Goal: Information Seeking & Learning: Learn about a topic

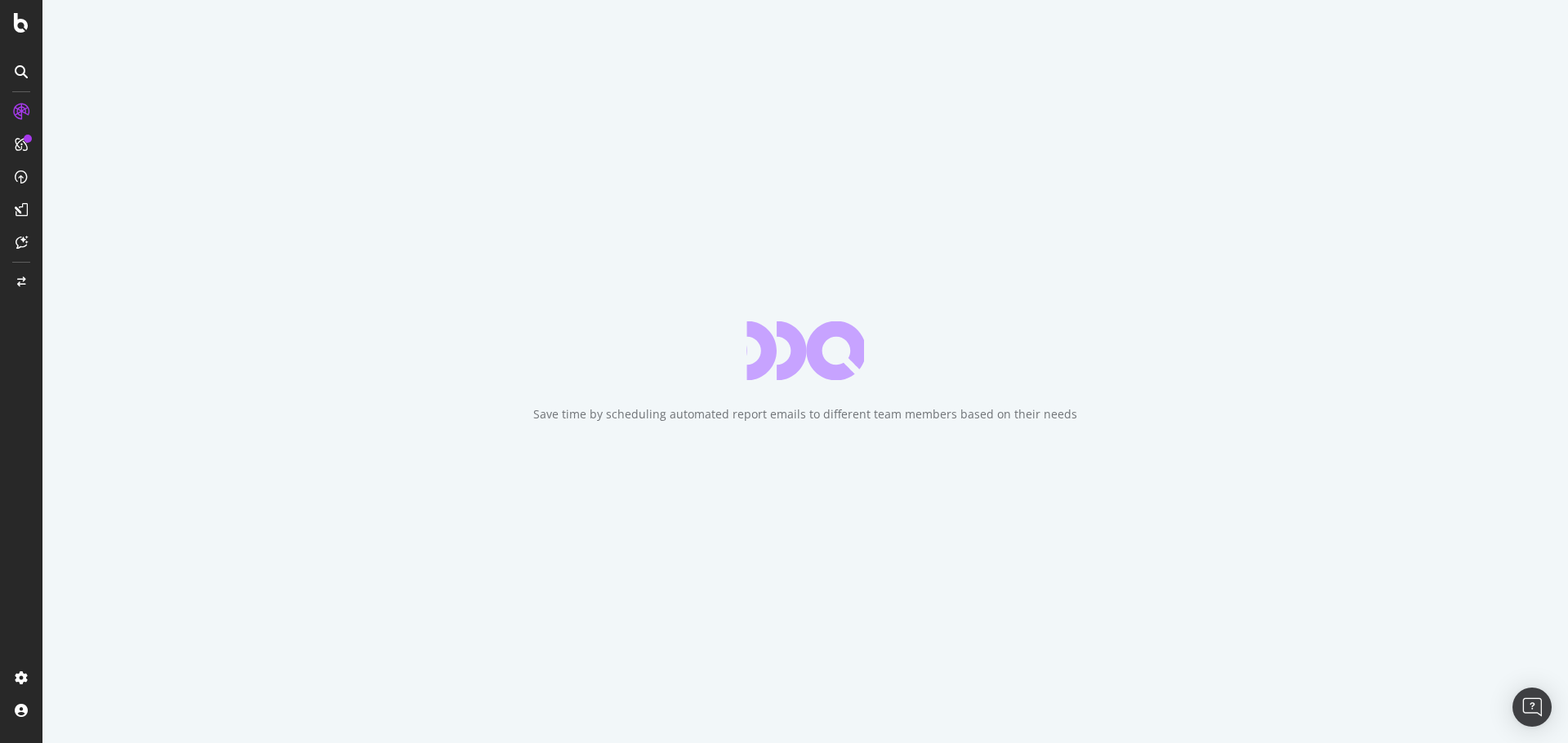
click at [970, 344] on div "Save time by scheduling automated report emails to different team members based…" at bounding box center [805, 372] width 1525 height 743
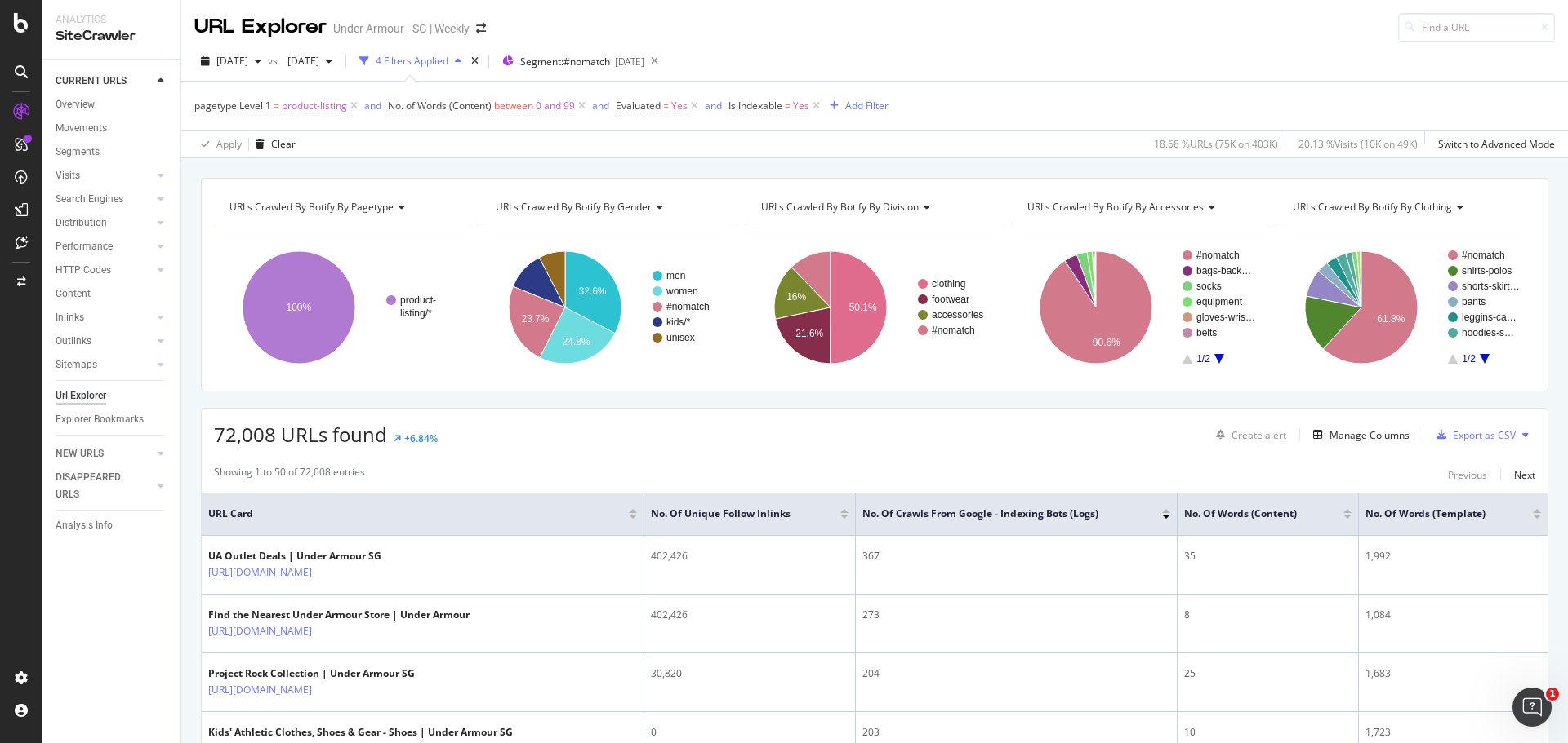
click at [97, 39] on div "SiteCrawler" at bounding box center [111, 36] width 112 height 19
click at [81, 152] on div "Overview" at bounding box center [83, 154] width 47 height 16
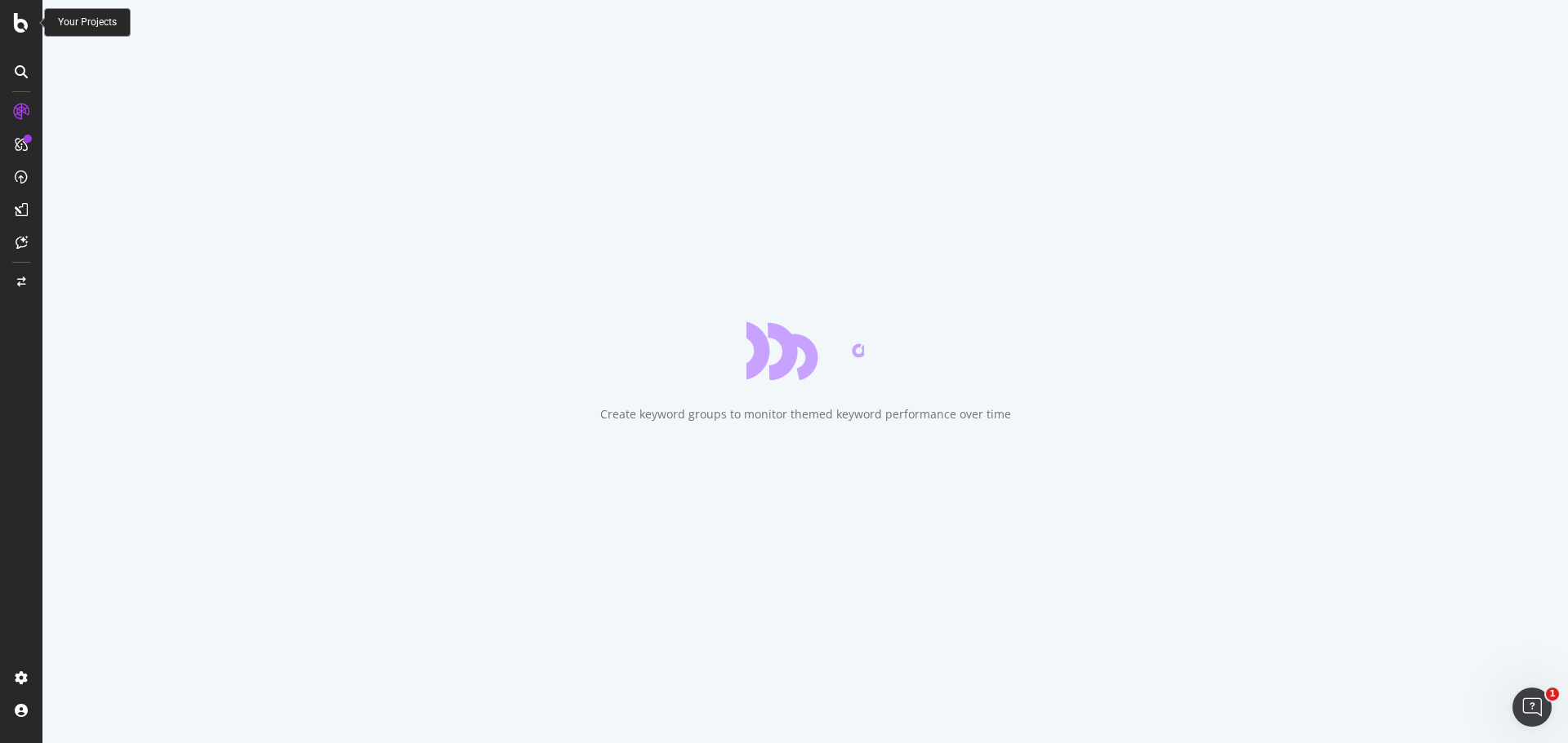
click at [15, 16] on icon at bounding box center [21, 23] width 15 height 20
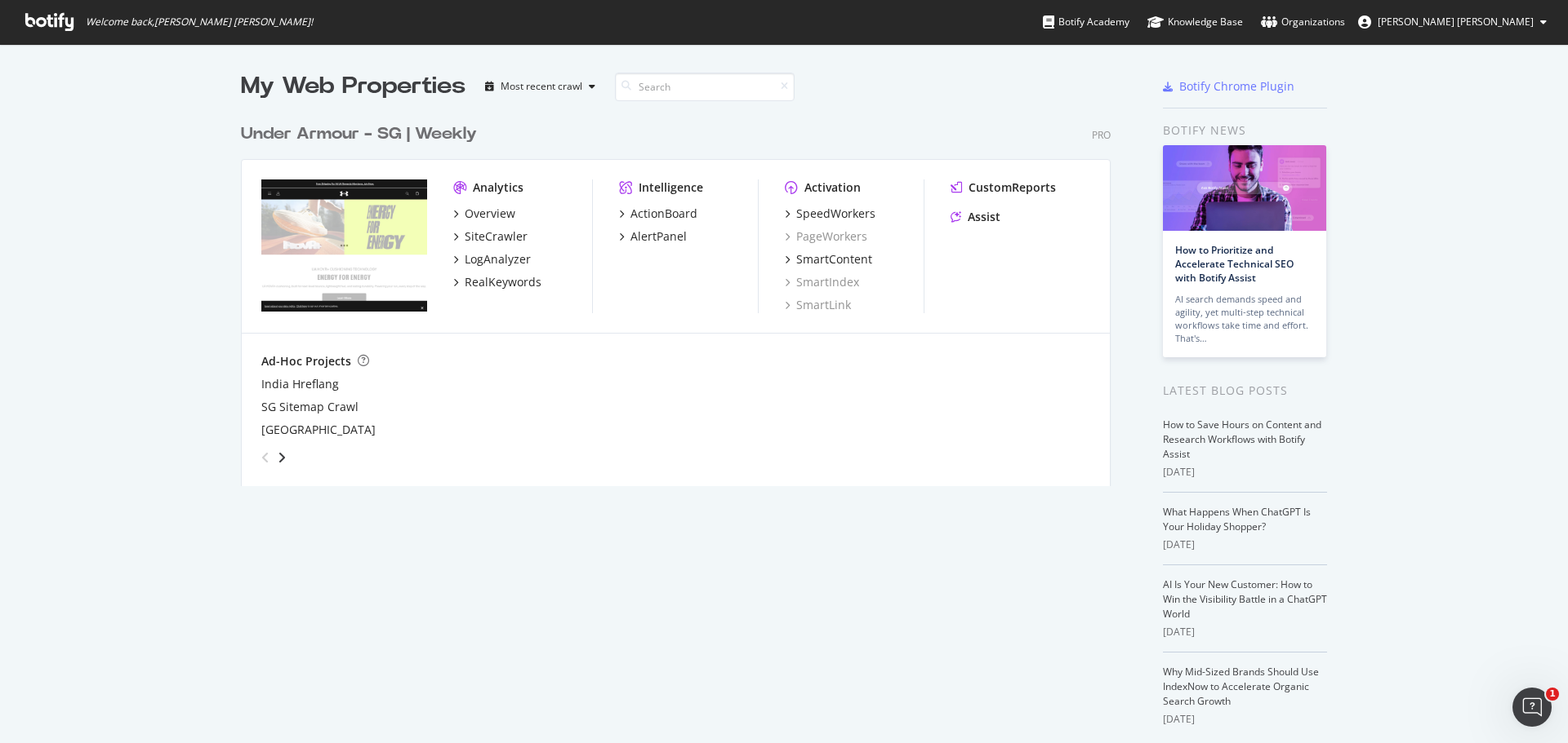
scroll to position [731, 1543]
click at [980, 214] on div "Assist" at bounding box center [983, 217] width 33 height 16
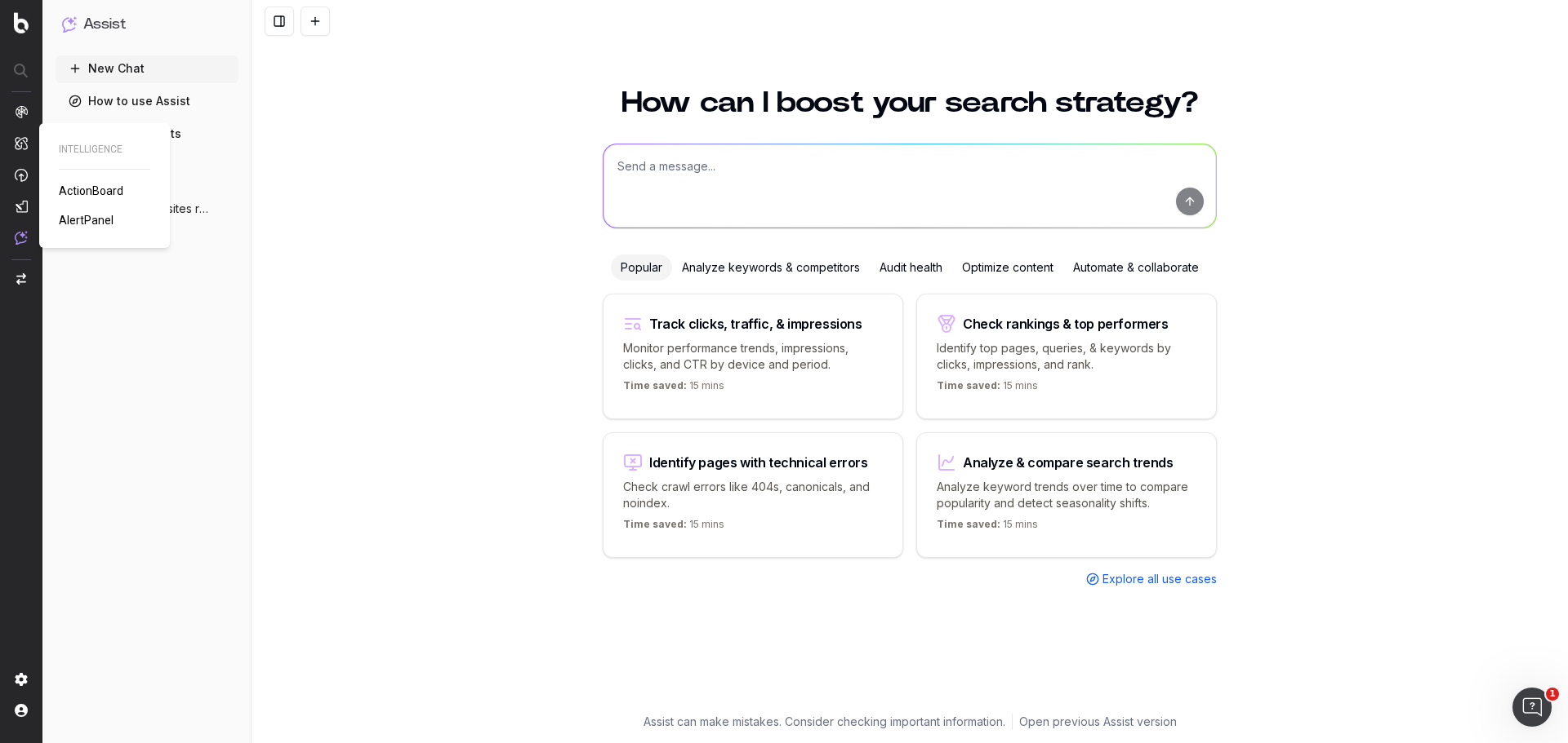
drag, startPoint x: 97, startPoint y: 215, endPoint x: 131, endPoint y: 241, distance: 42.8
click at [97, 215] on span "AlertPanel" at bounding box center [85, 220] width 55 height 13
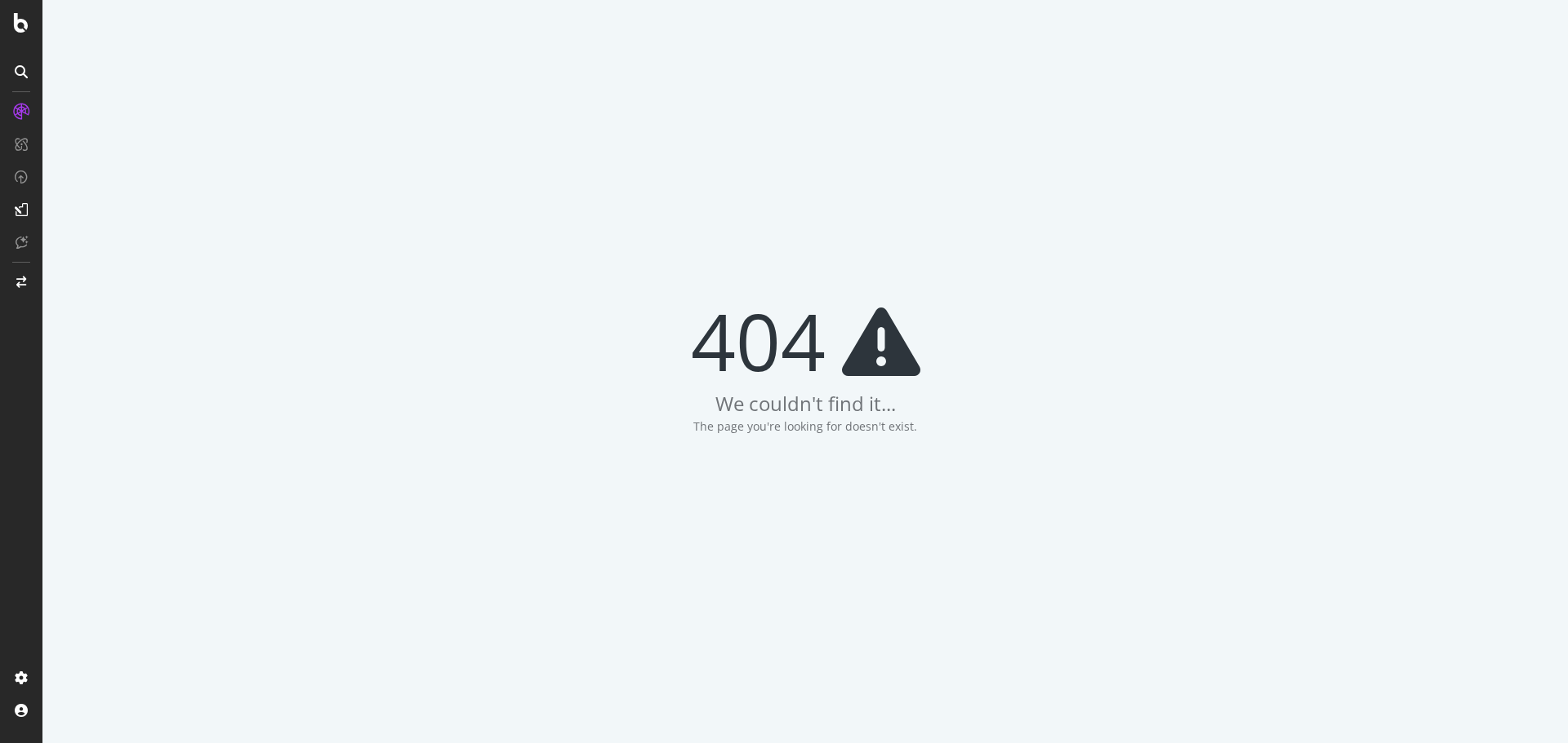
drag, startPoint x: 696, startPoint y: 251, endPoint x: 712, endPoint y: 241, distance: 18.9
click at [712, 241] on div "404 We couldn't find it... The page you're looking for doesn't exist." at bounding box center [805, 372] width 1525 height 743
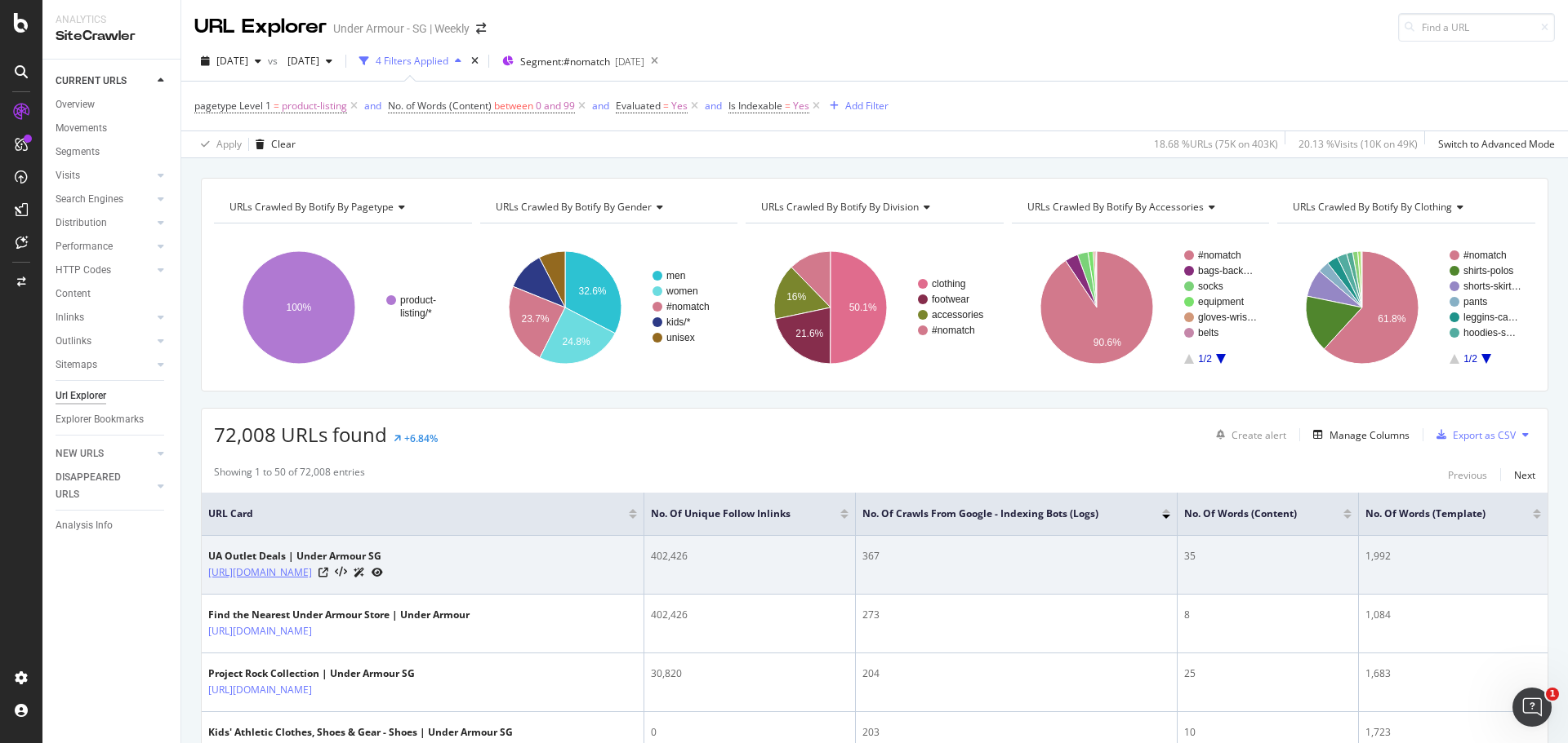
click at [312, 578] on link "https://www.underarmour.com.sg/en-sg/c/outlet/" at bounding box center [260, 573] width 104 height 16
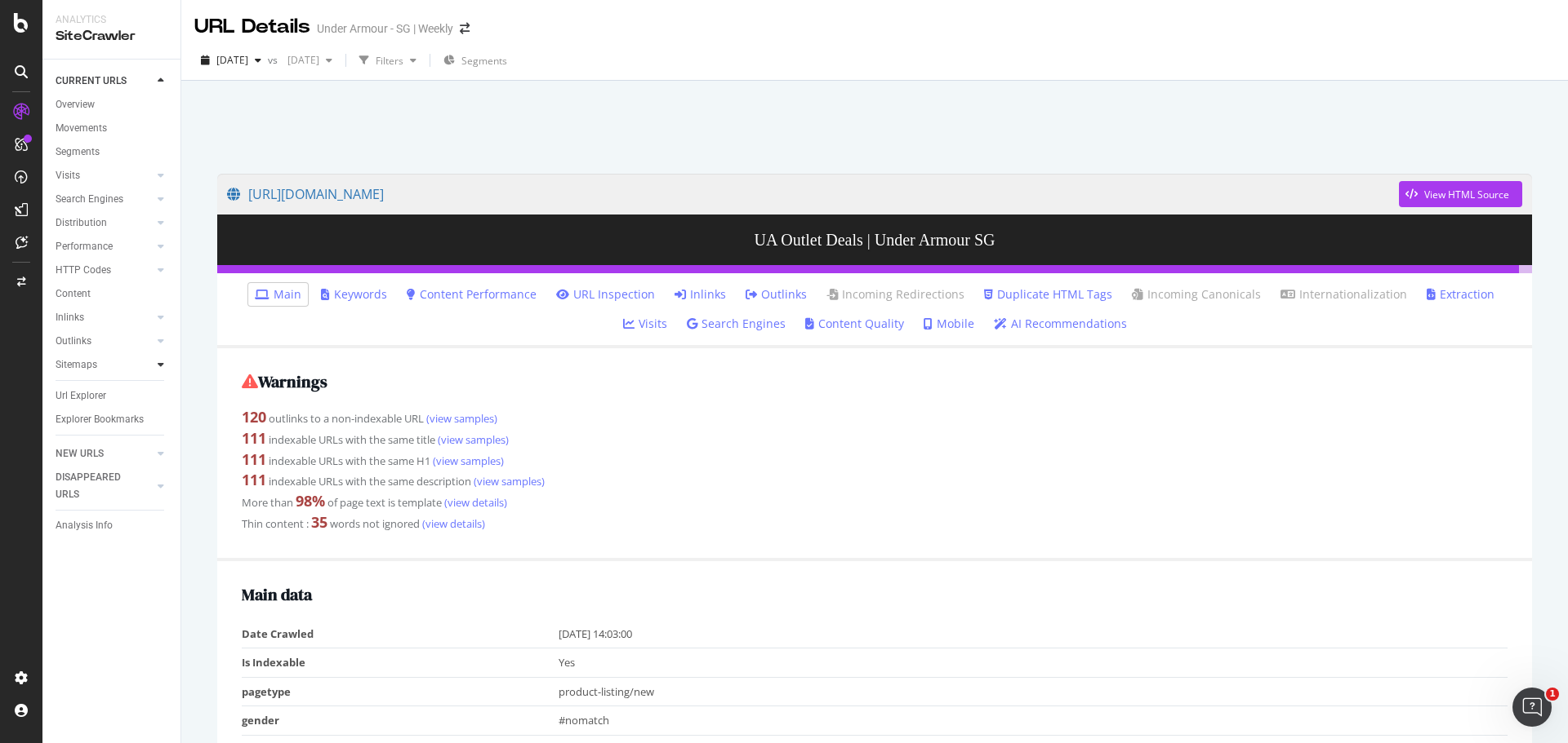
click at [159, 364] on icon at bounding box center [161, 365] width 7 height 10
click at [106, 411] on link "Insights" at bounding box center [115, 412] width 106 height 17
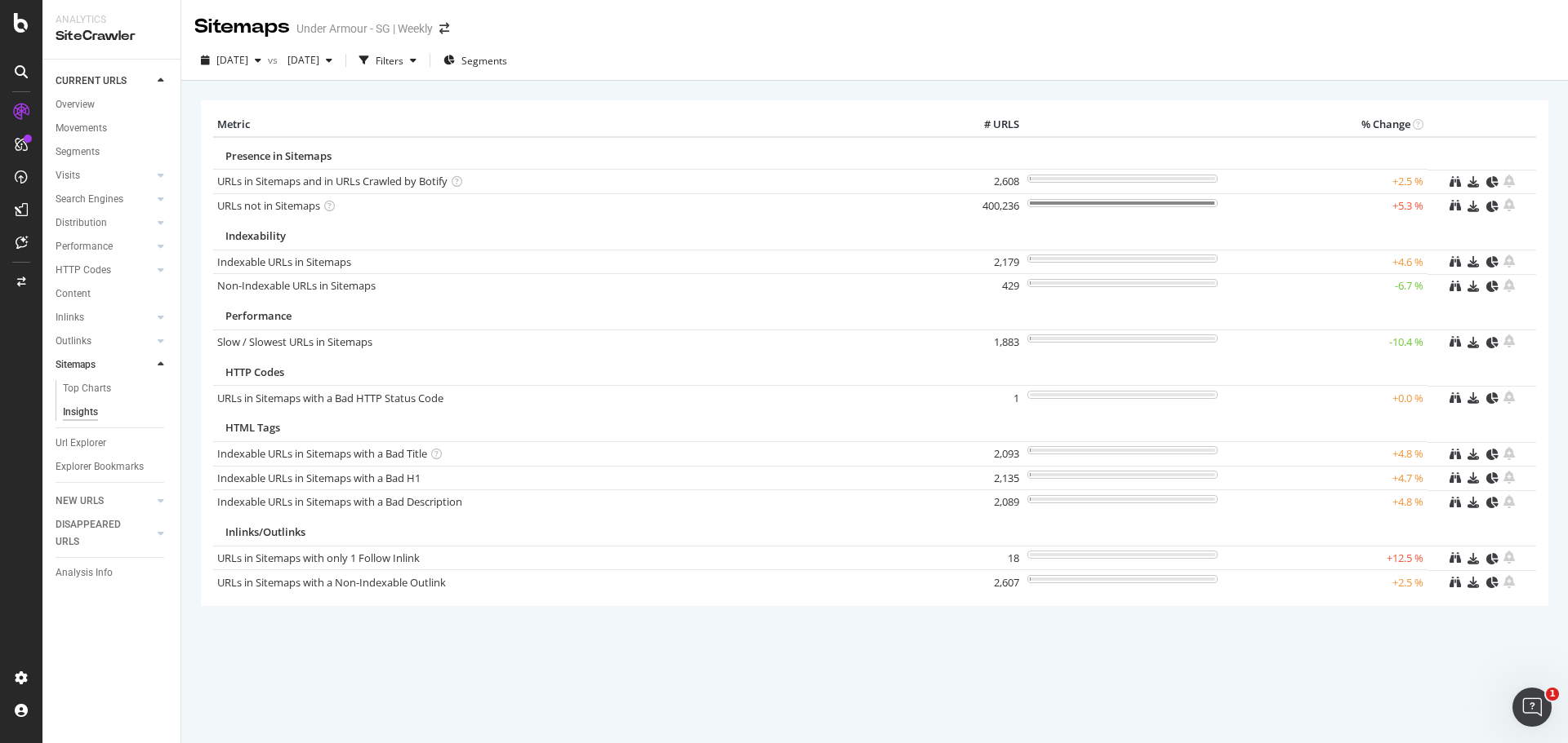
drag, startPoint x: 104, startPoint y: 72, endPoint x: 304, endPoint y: 1, distance: 212.2
click at [104, 72] on div "CURRENT URLS" at bounding box center [91, 80] width 71 height 17
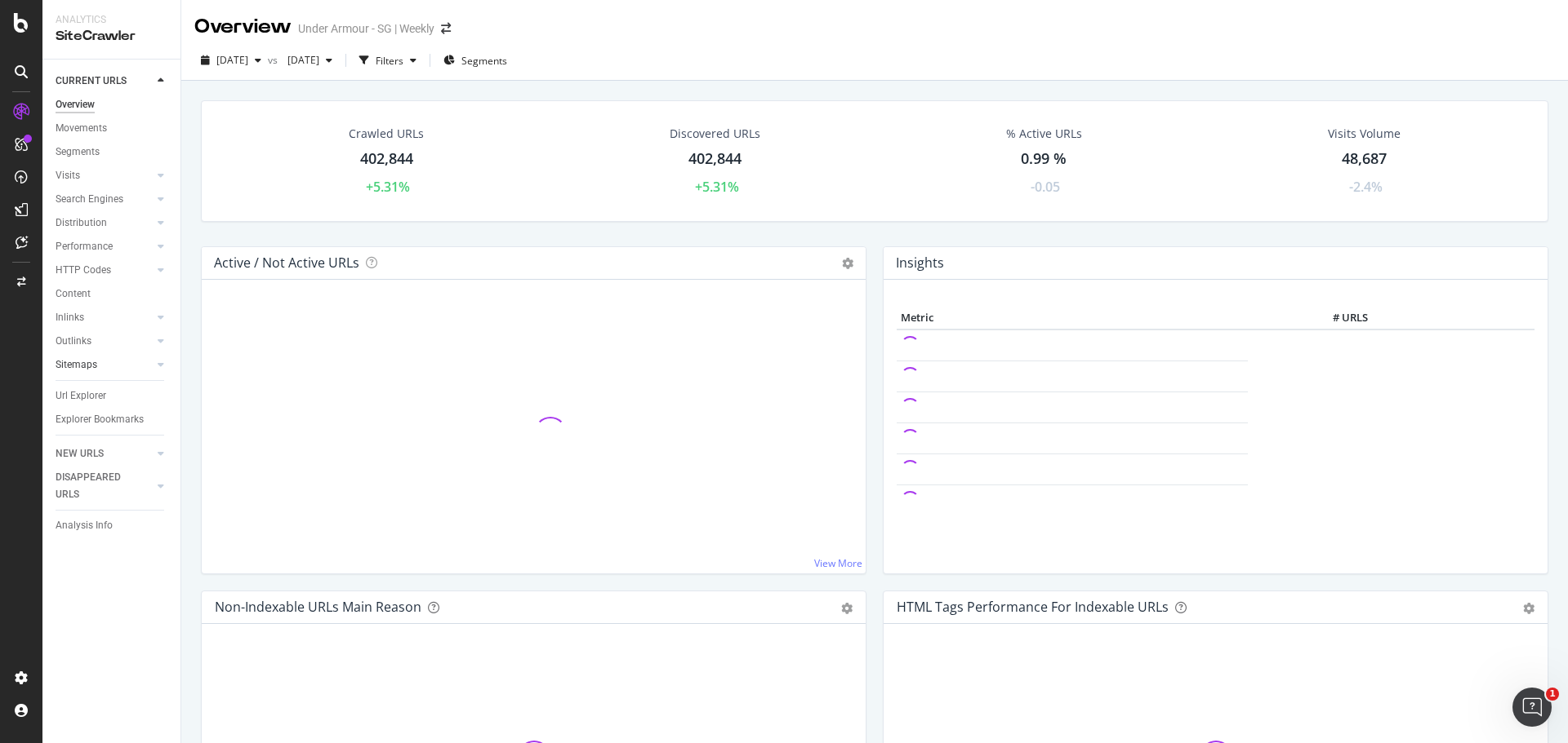
click at [113, 369] on link "Sitemaps" at bounding box center [104, 365] width 97 height 17
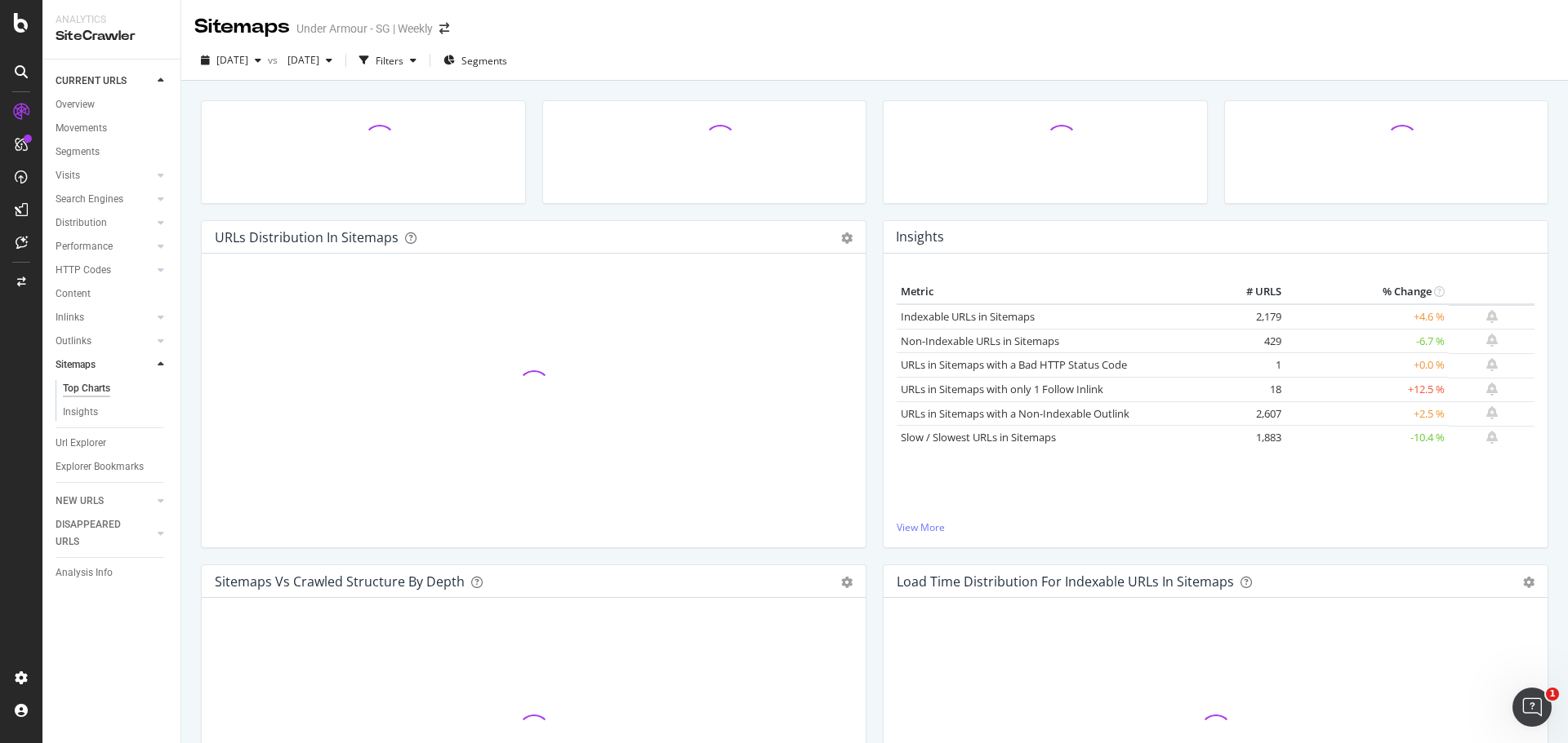
click at [17, 146] on icon at bounding box center [21, 144] width 13 height 13
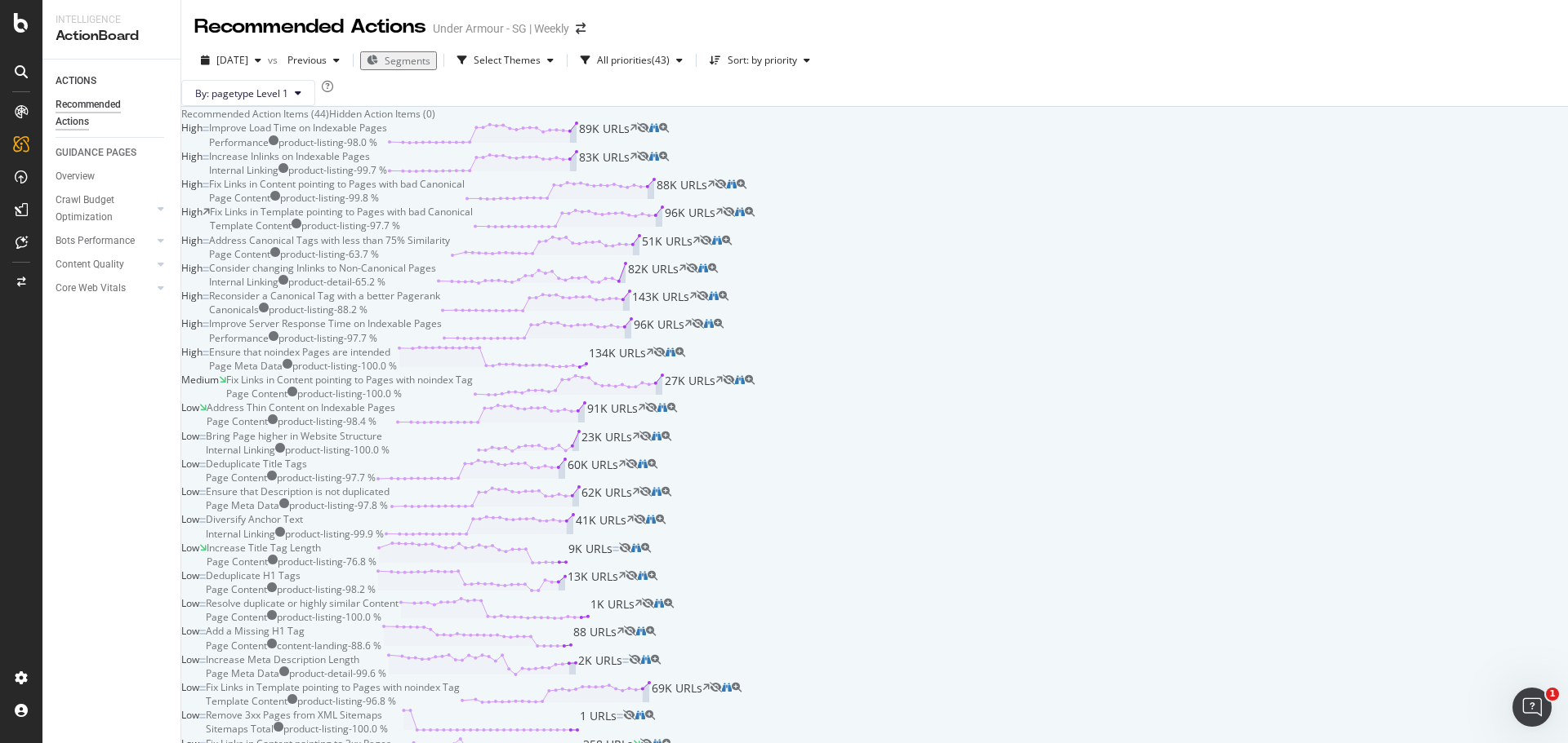
drag, startPoint x: 464, startPoint y: 293, endPoint x: 444, endPoint y: 293, distance: 20.0
click at [370, 163] on div "Increase Inlinks on Indexable Pages" at bounding box center [289, 157] width 161 height 14
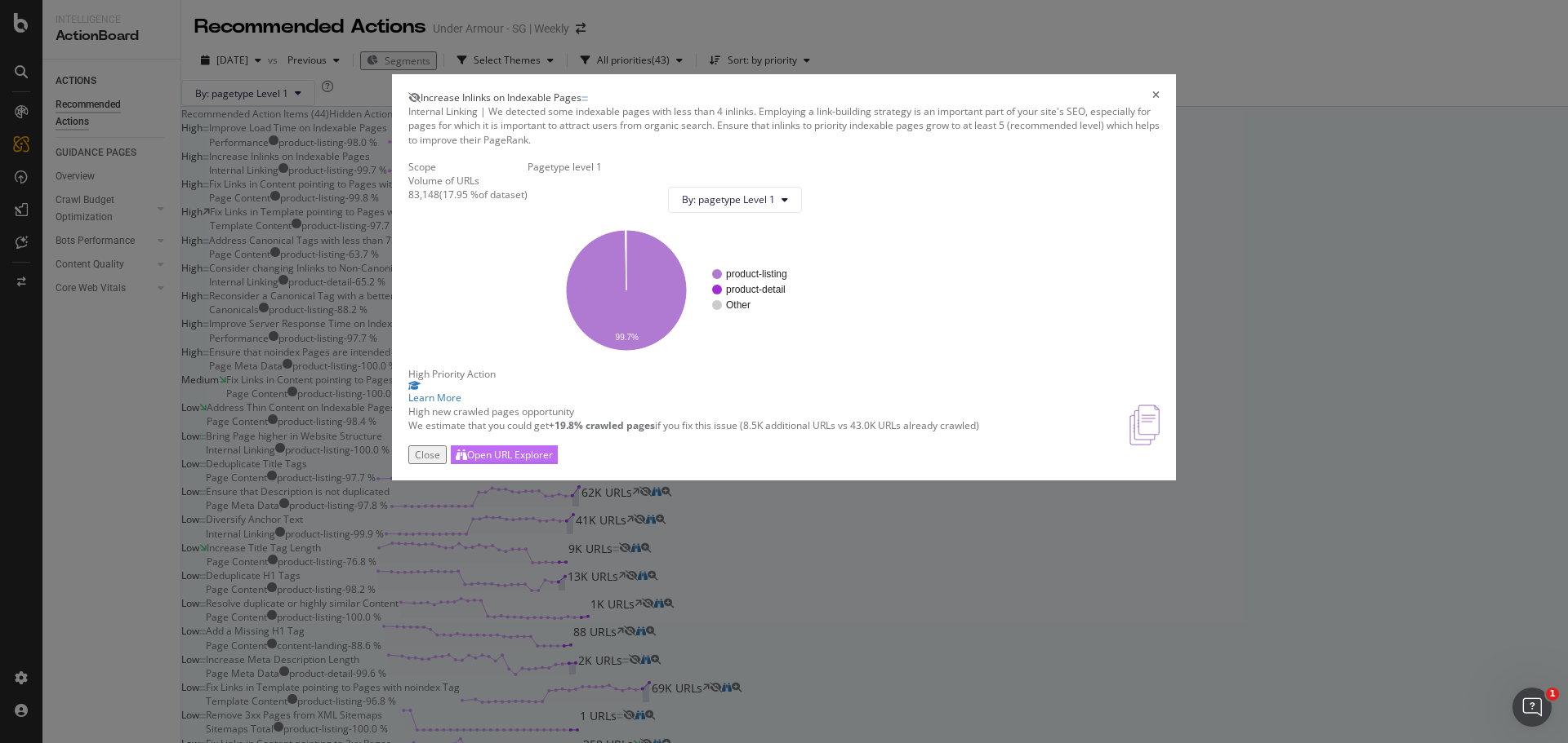
click at [1049, 465] on div "Close Open URL Explorer" at bounding box center [784, 455] width 751 height 19
click at [553, 462] on div "Open URL Explorer" at bounding box center [509, 455] width 85 height 14
click at [1152, 96] on icon "times" at bounding box center [1155, 97] width 7 height 14
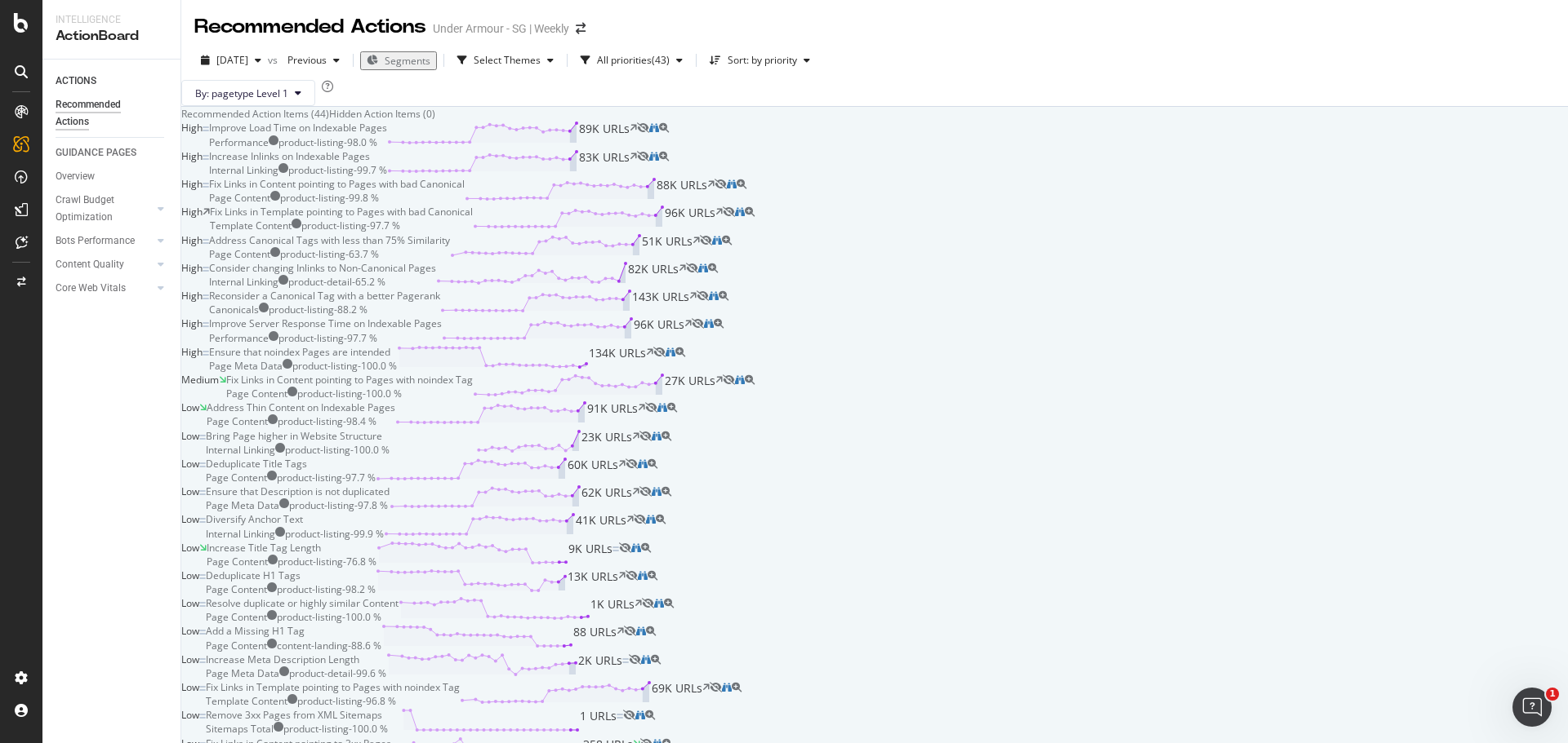
scroll to position [2265, 0]
drag, startPoint x: 600, startPoint y: 449, endPoint x: 581, endPoint y: 444, distance: 19.6
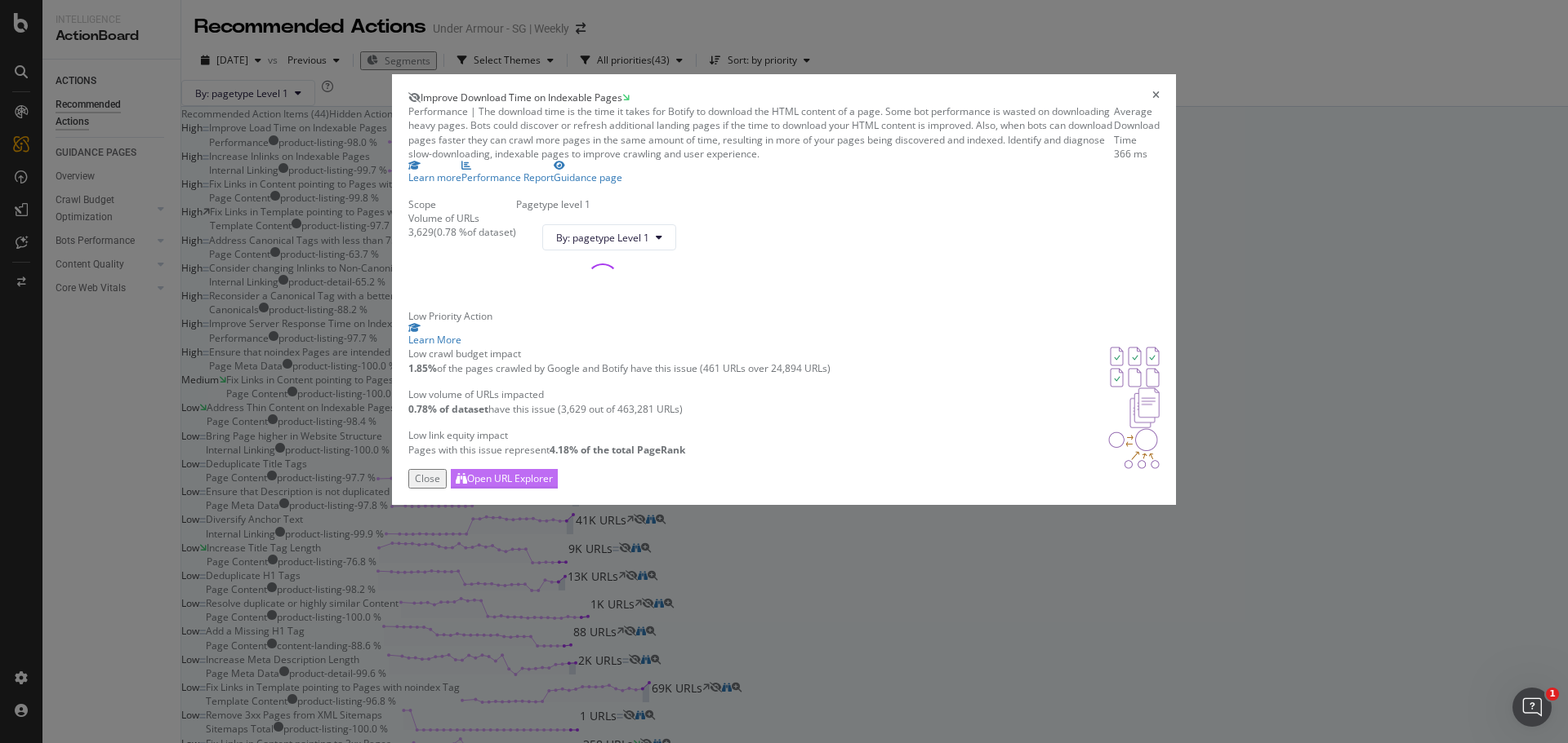
click at [553, 485] on div "Open URL Explorer" at bounding box center [509, 478] width 85 height 14
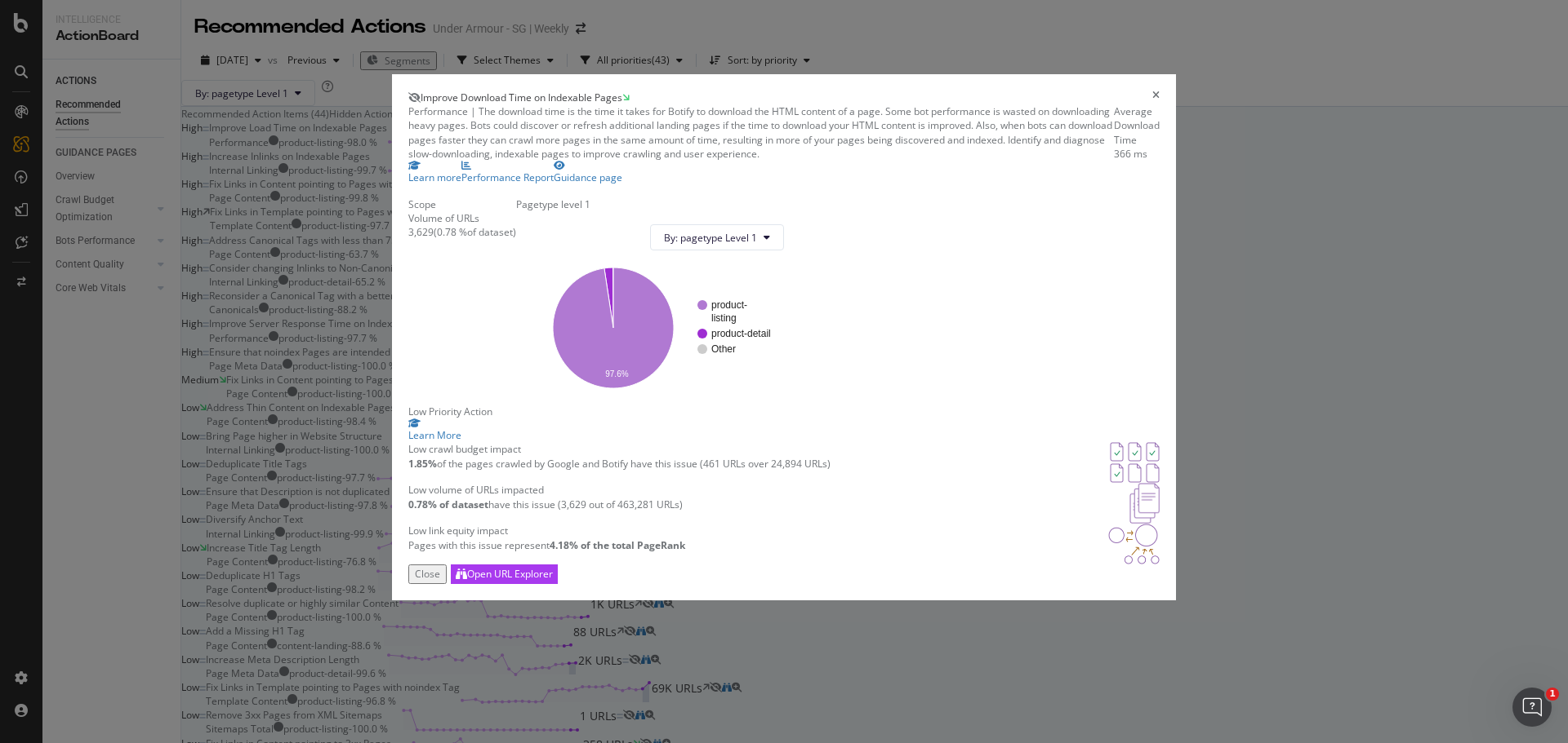
click at [1152, 90] on icon "times" at bounding box center [1155, 97] width 7 height 14
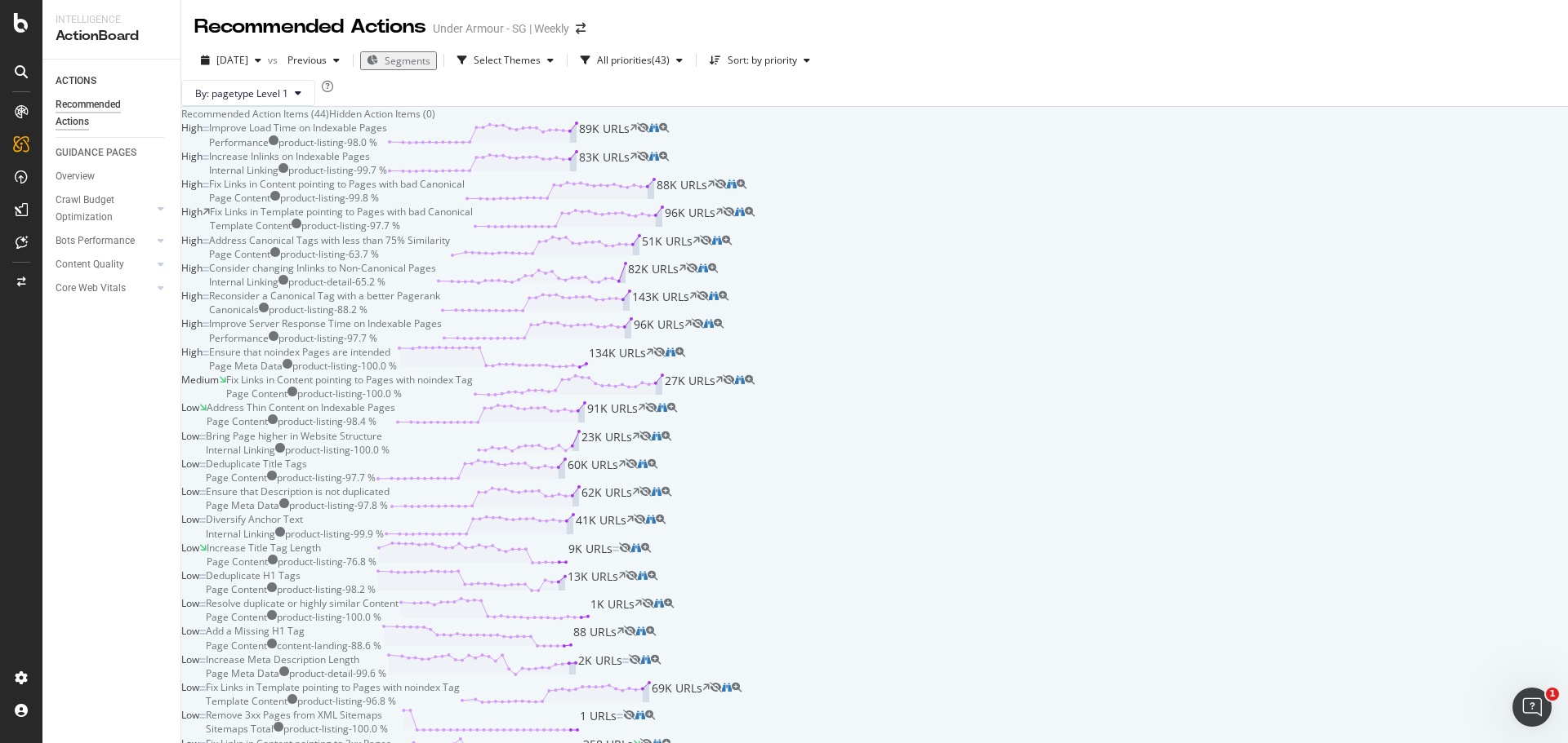
scroll to position [1679, 0]
drag, startPoint x: 542, startPoint y: 427, endPoint x: 461, endPoint y: 419, distance: 81.4
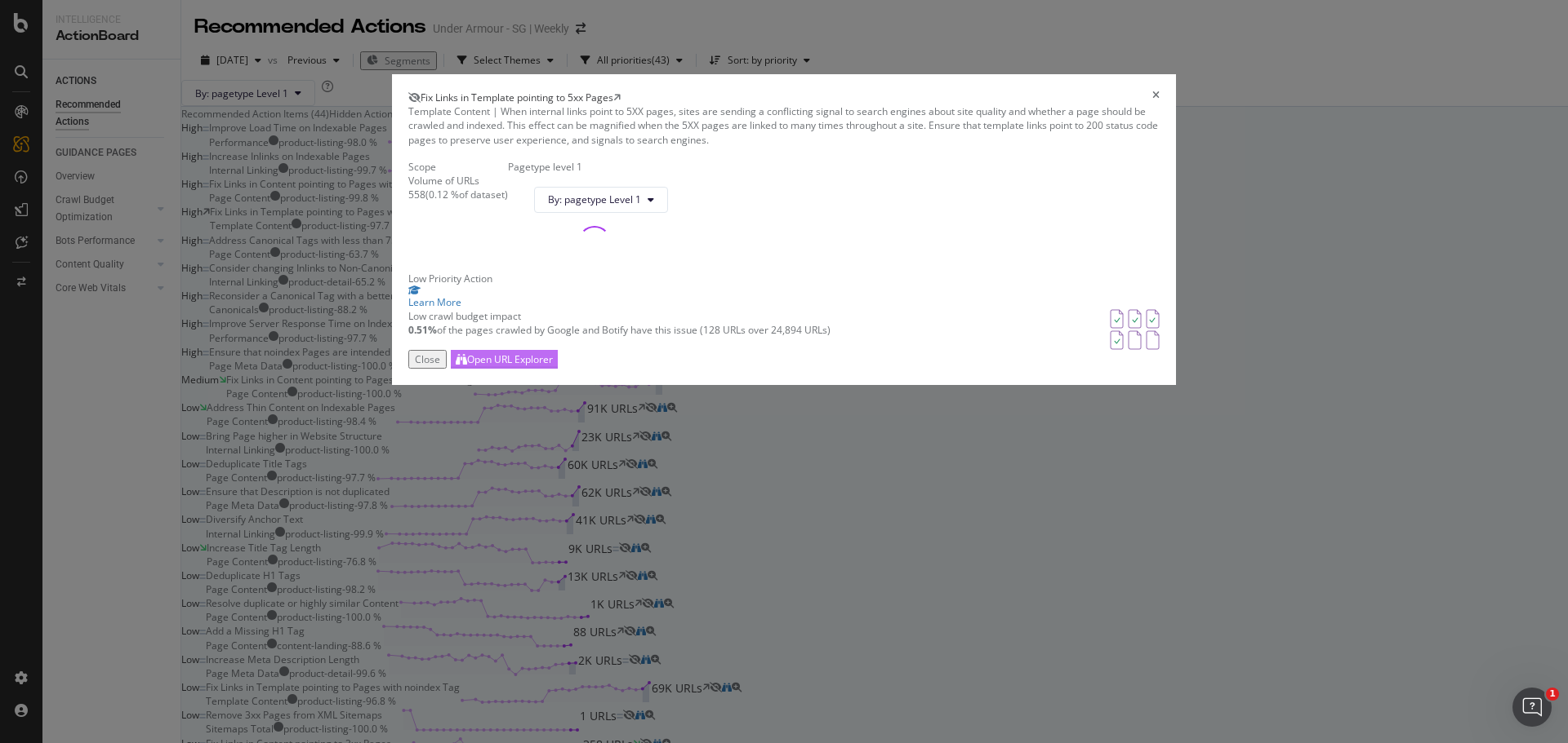
click at [553, 367] on div "Open URL Explorer" at bounding box center [509, 360] width 85 height 14
click at [1152, 104] on icon "times" at bounding box center [1155, 97] width 7 height 14
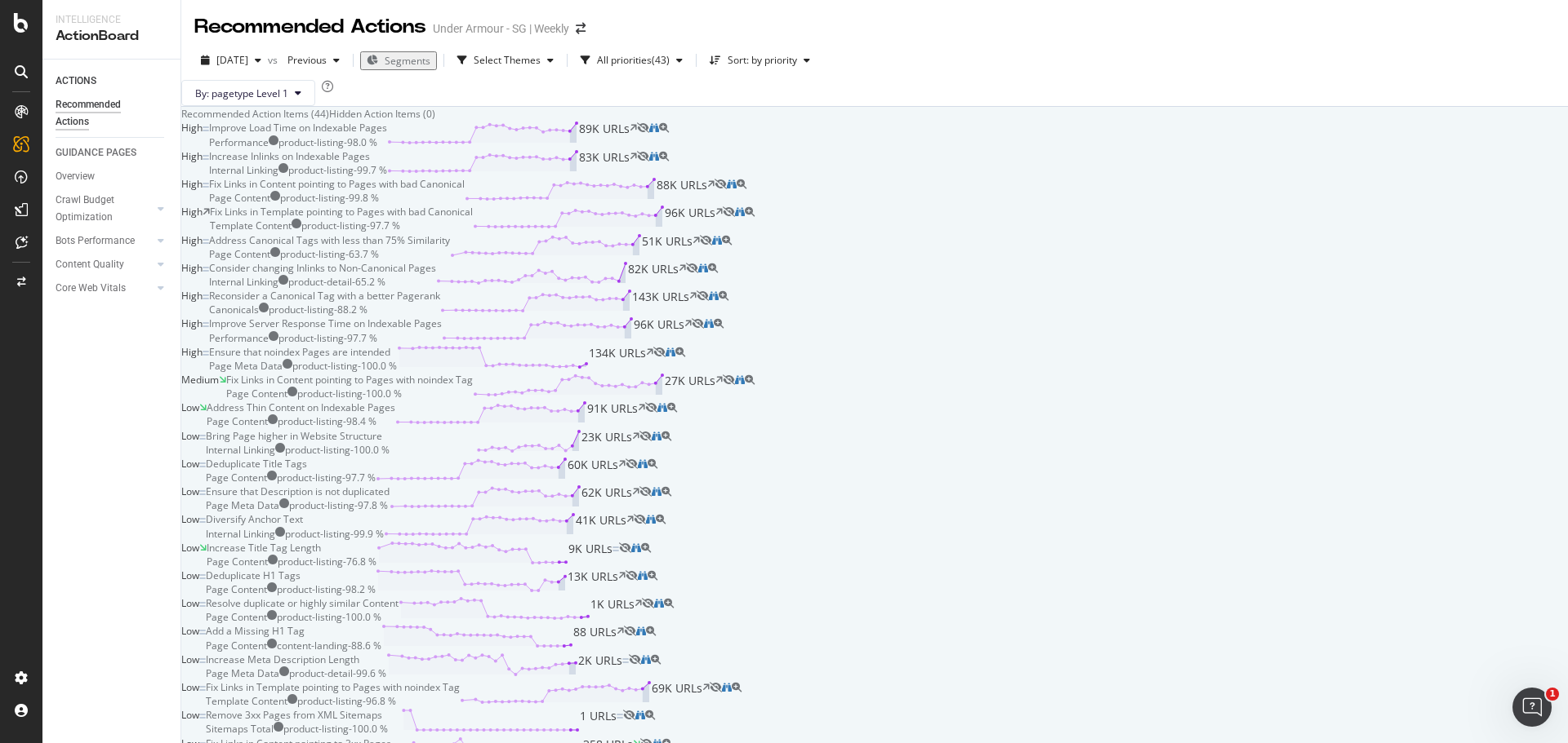
click at [1095, 708] on div "Low Remove 3xx Pages from XML Sitemaps Sitemaps Total product-listing - 100.0 %…" at bounding box center [874, 722] width 1387 height 28
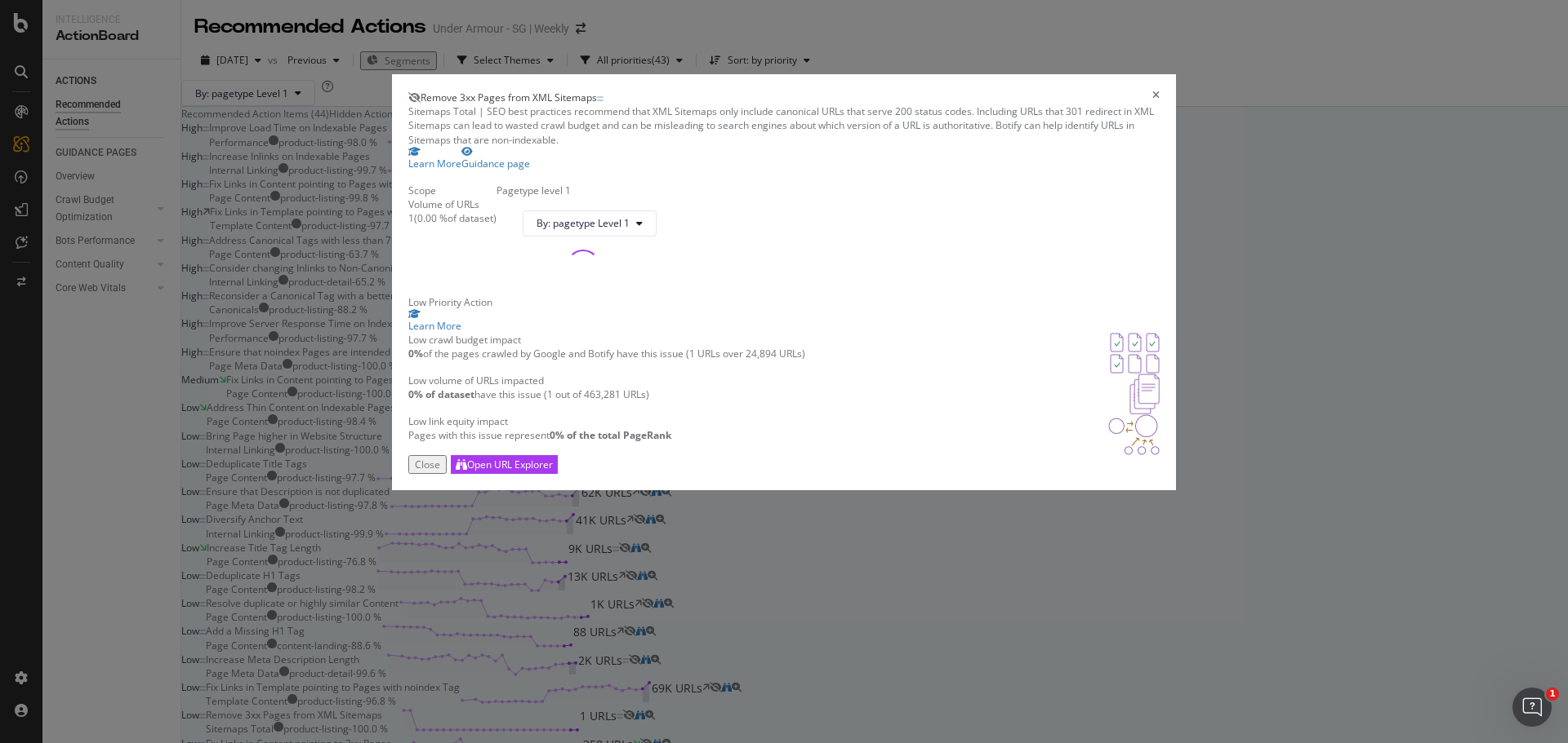
click at [1152, 90] on icon "times" at bounding box center [1155, 97] width 7 height 14
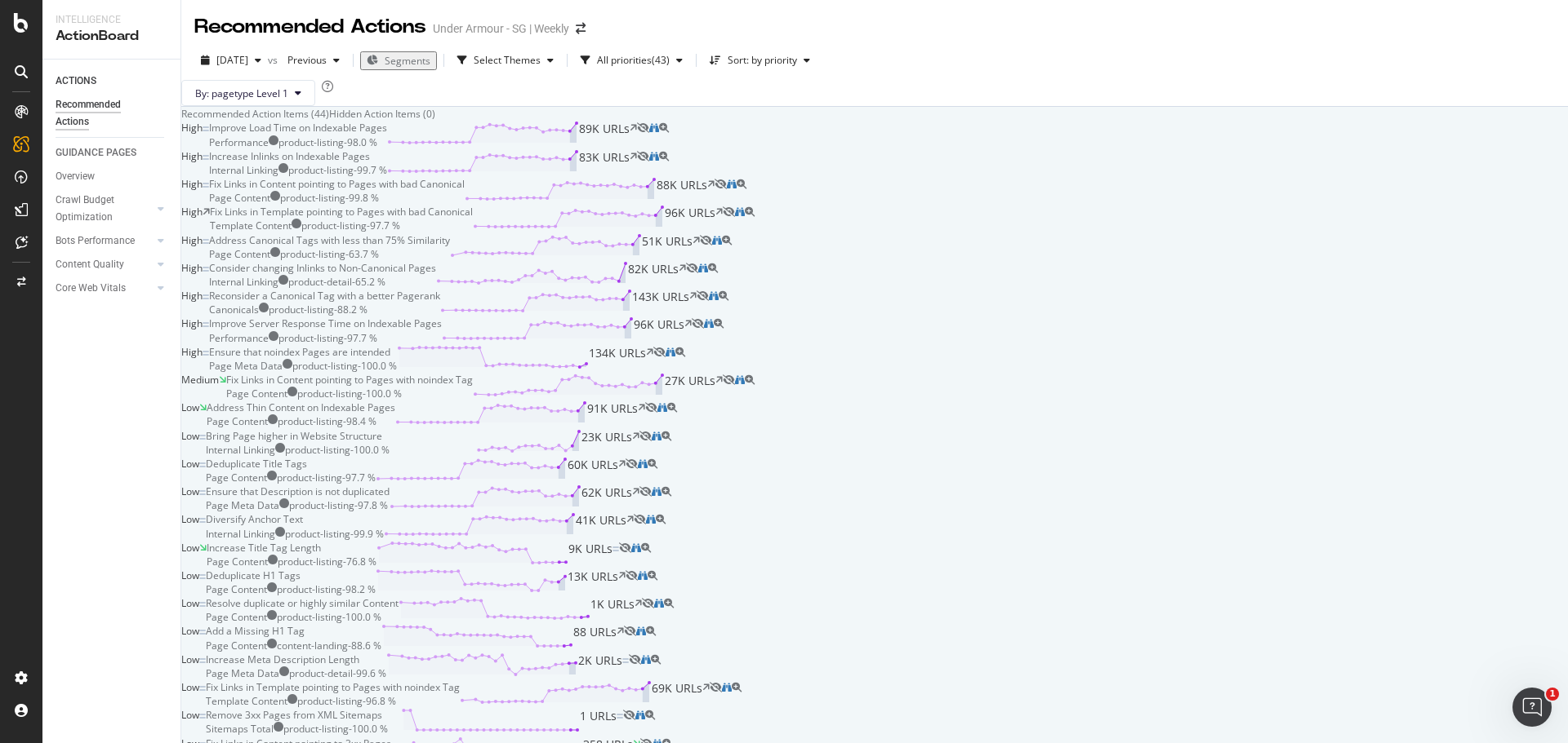
scroll to position [1352, 0]
click at [392, 737] on div "Fix Links in Content pointing to 3xx Pages" at bounding box center [298, 744] width 185 height 14
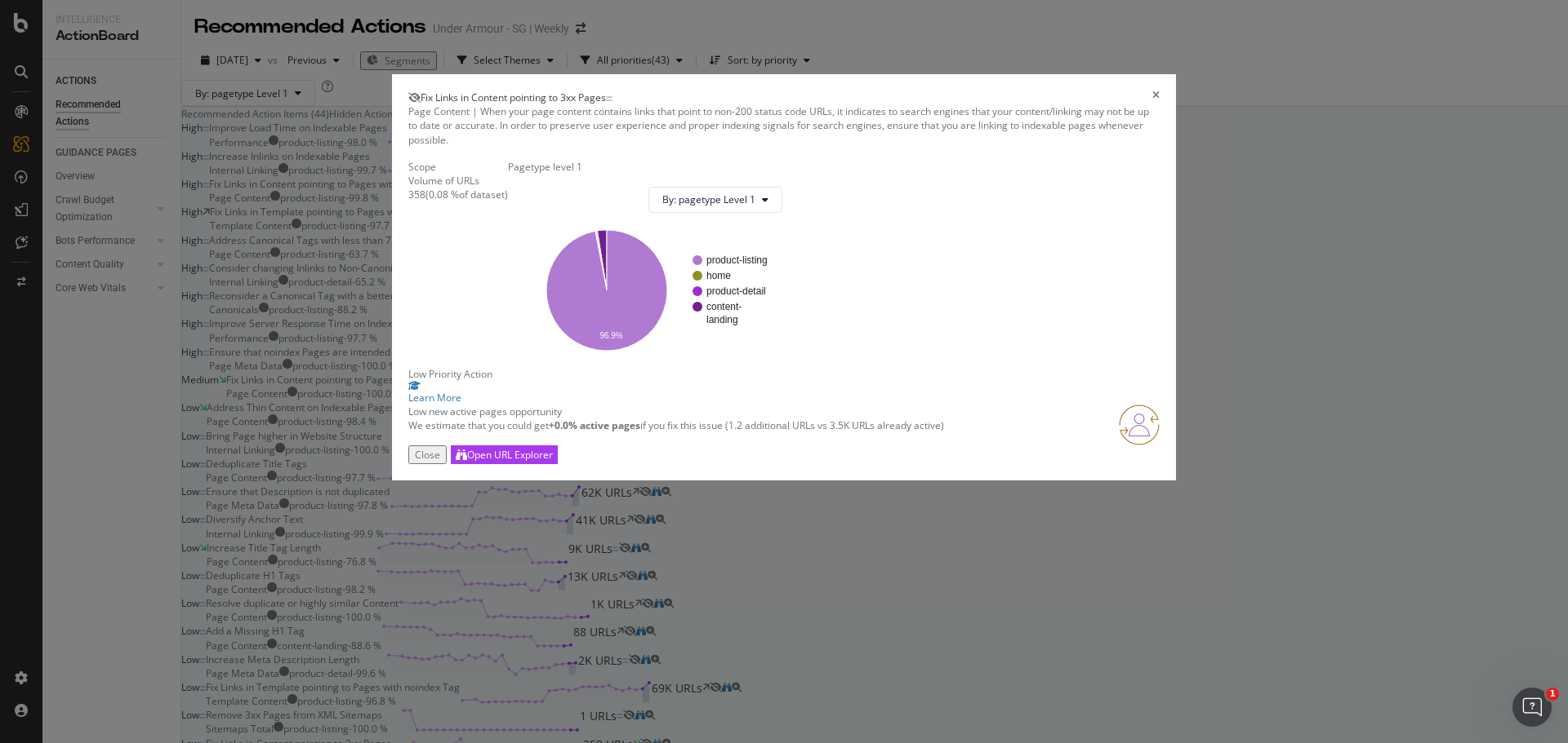
click at [1080, 100] on div "Fix Links in Content pointing to 3xx Pages" at bounding box center [784, 97] width 751 height 14
click at [1152, 99] on icon "times" at bounding box center [1155, 97] width 7 height 14
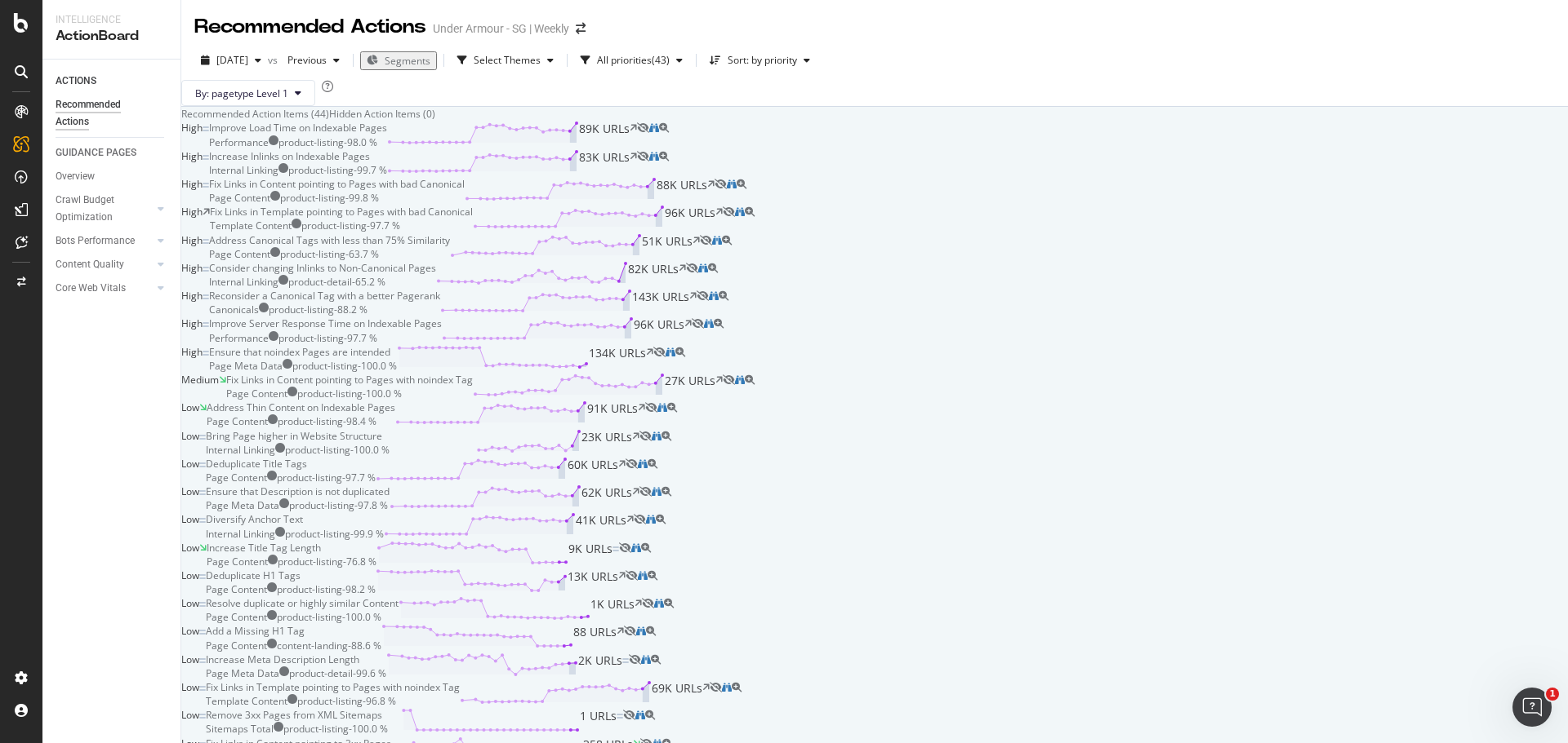
scroll to position [944, 0]
drag, startPoint x: 380, startPoint y: 318, endPoint x: 366, endPoint y: 331, distance: 19.1
click at [303, 512] on div "Diversify Anchor Text" at bounding box center [255, 519] width 97 height 14
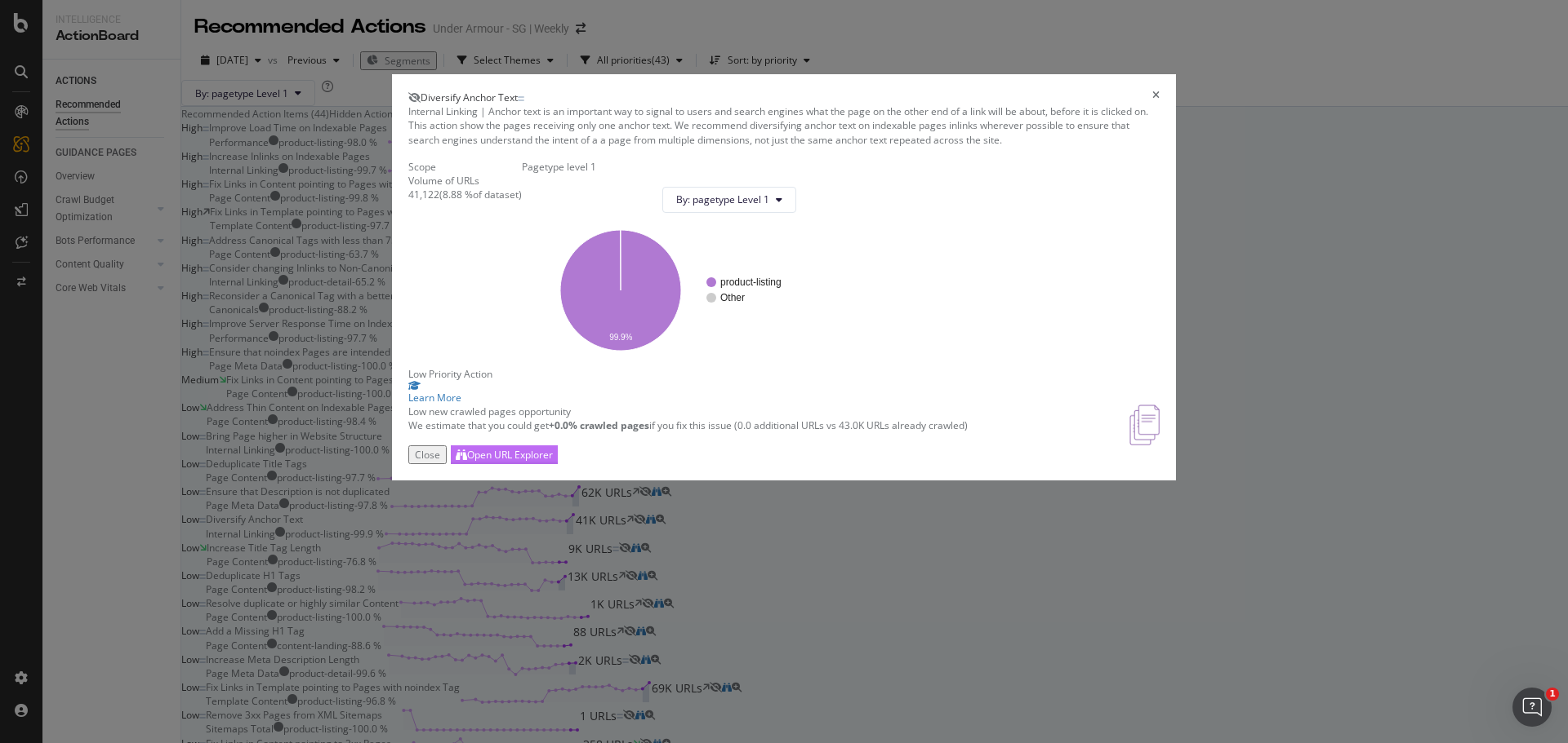
click at [553, 462] on div "Open URL Explorer" at bounding box center [509, 455] width 85 height 14
click at [1152, 90] on icon "times" at bounding box center [1155, 97] width 7 height 14
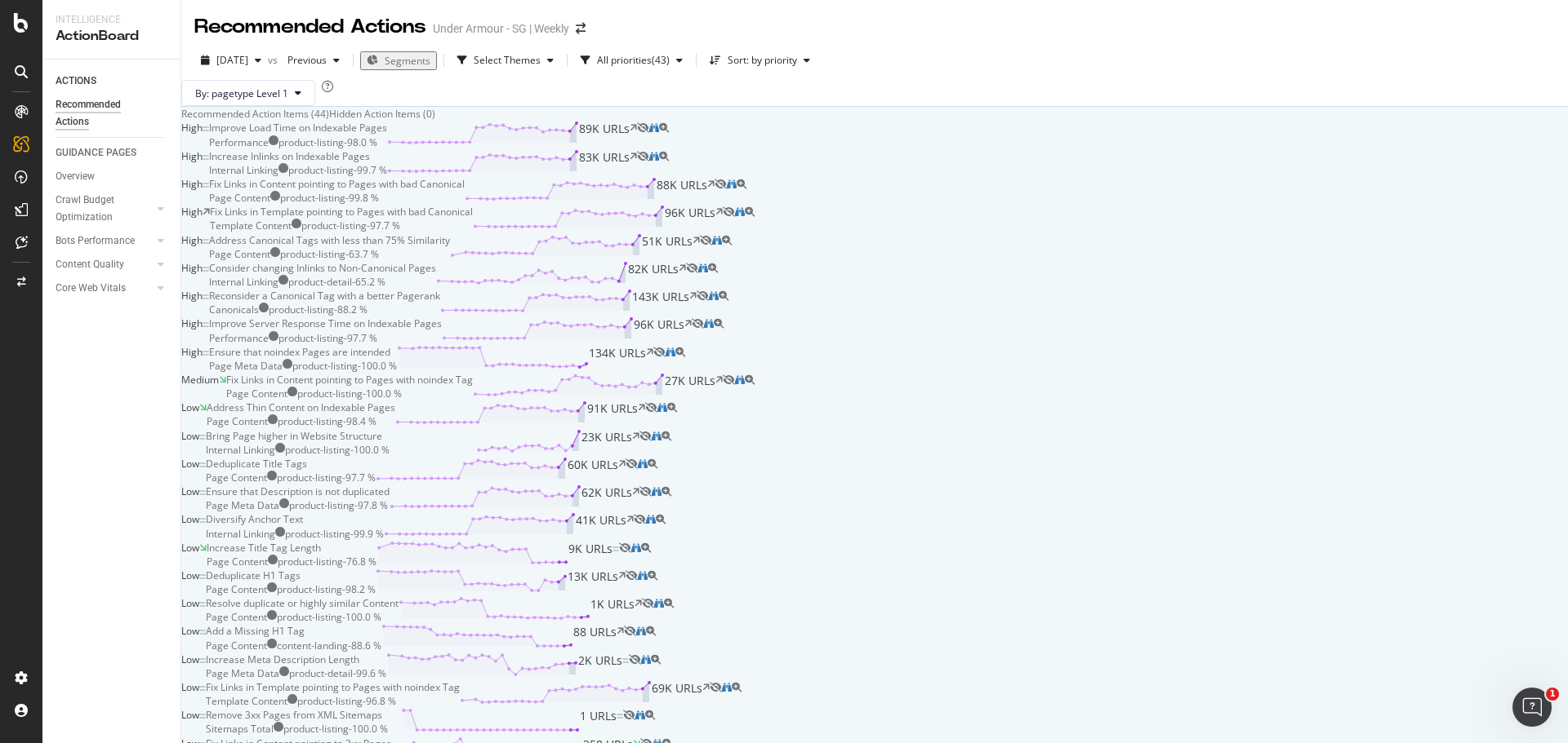
scroll to position [618, 0]
drag, startPoint x: 526, startPoint y: 429, endPoint x: 449, endPoint y: 438, distance: 77.5
click at [390, 443] on div "Internal Linking product-listing - 100.0 %" at bounding box center [297, 450] width 183 height 14
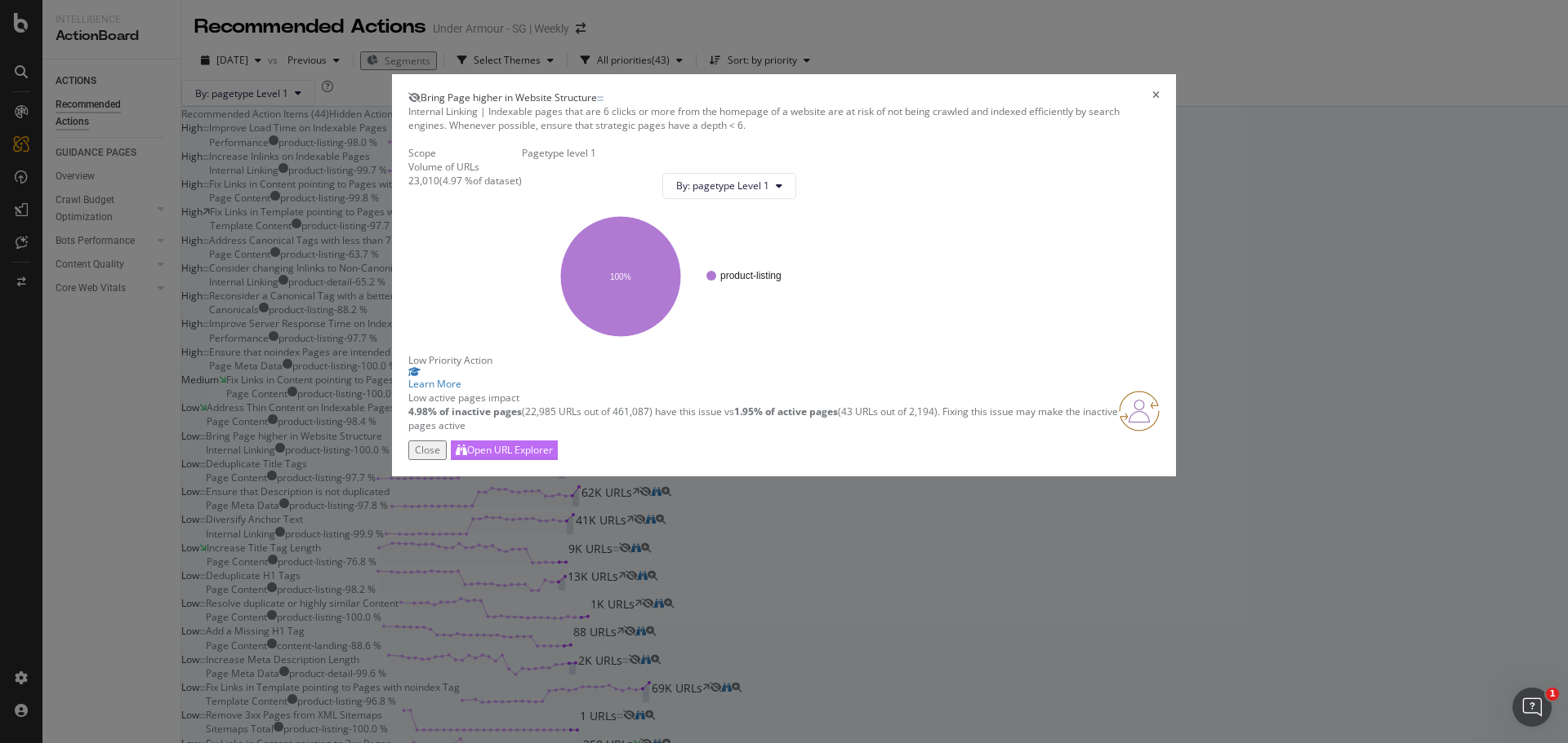
click at [553, 457] on div "Open URL Explorer" at bounding box center [509, 450] width 85 height 14
click at [1152, 100] on icon "times" at bounding box center [1155, 97] width 7 height 14
click at [1086, 317] on div "High Improve Server Response Time on Indexable Pages Performance product-listin…" at bounding box center [874, 331] width 1387 height 28
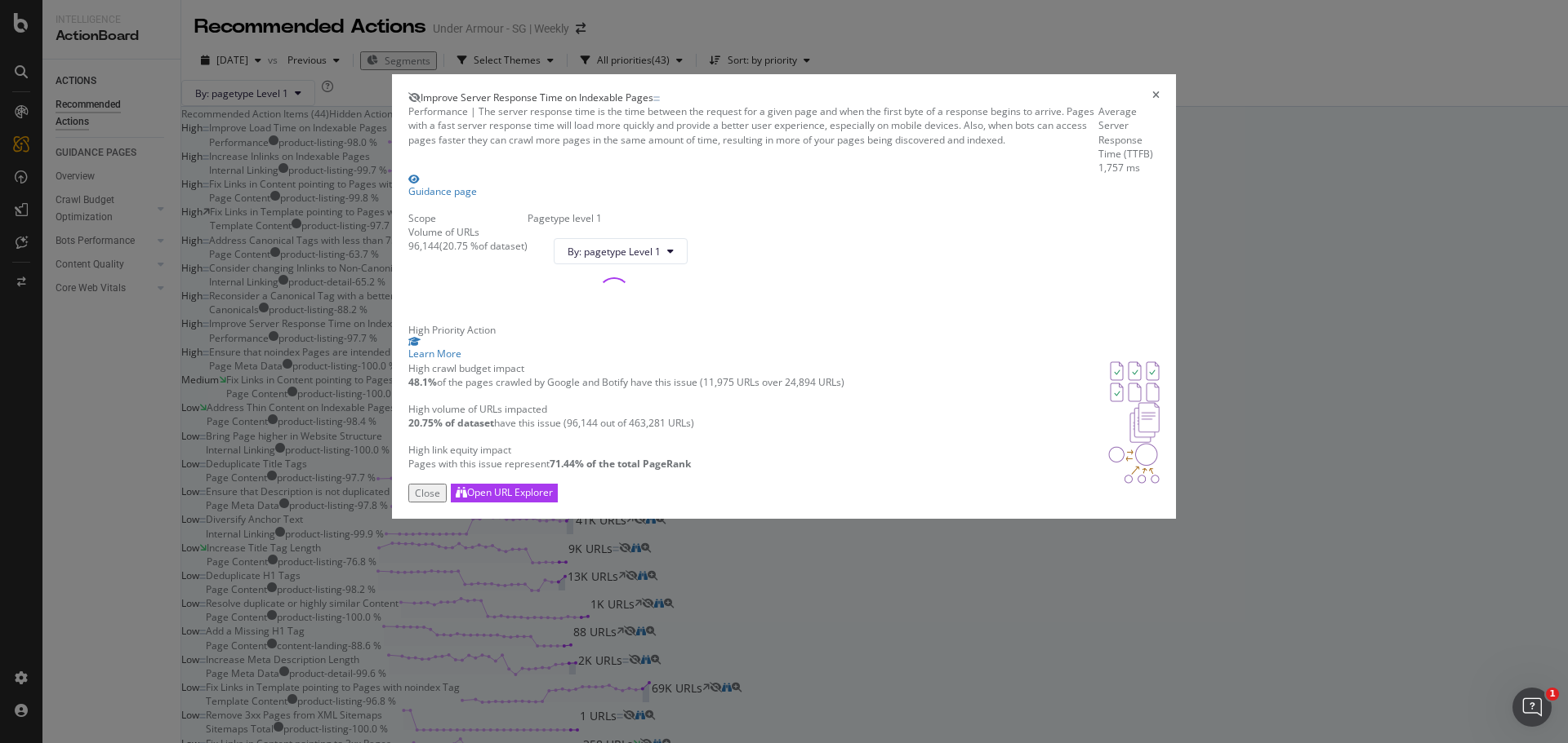
click at [1086, 107] on div "Performance | The server response time is the time between the request for a gi…" at bounding box center [784, 293] width 751 height 378
click at [440, 500] on div "Close" at bounding box center [427, 493] width 26 height 14
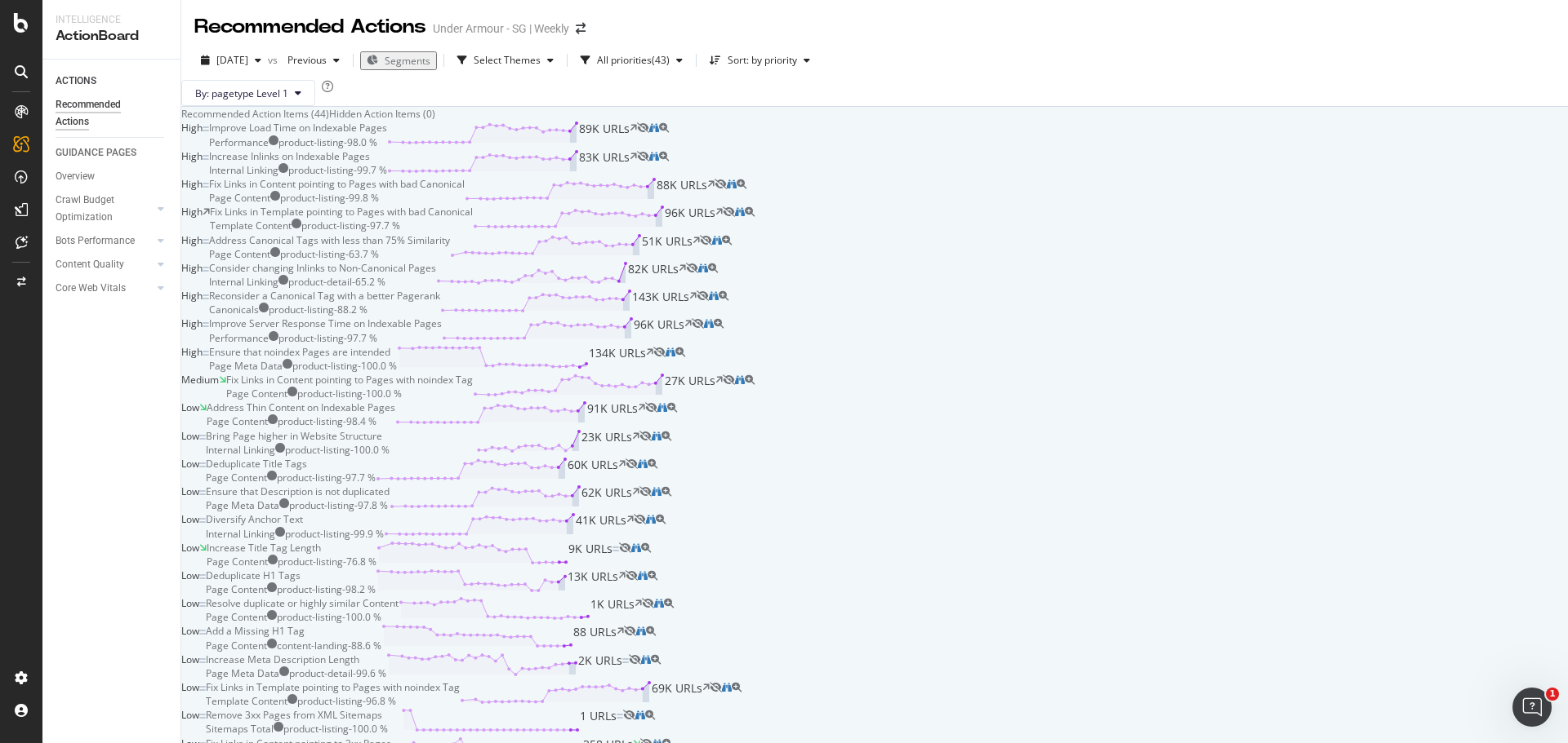
click at [370, 163] on div "Increase Inlinks on Indexable Pages" at bounding box center [289, 157] width 161 height 14
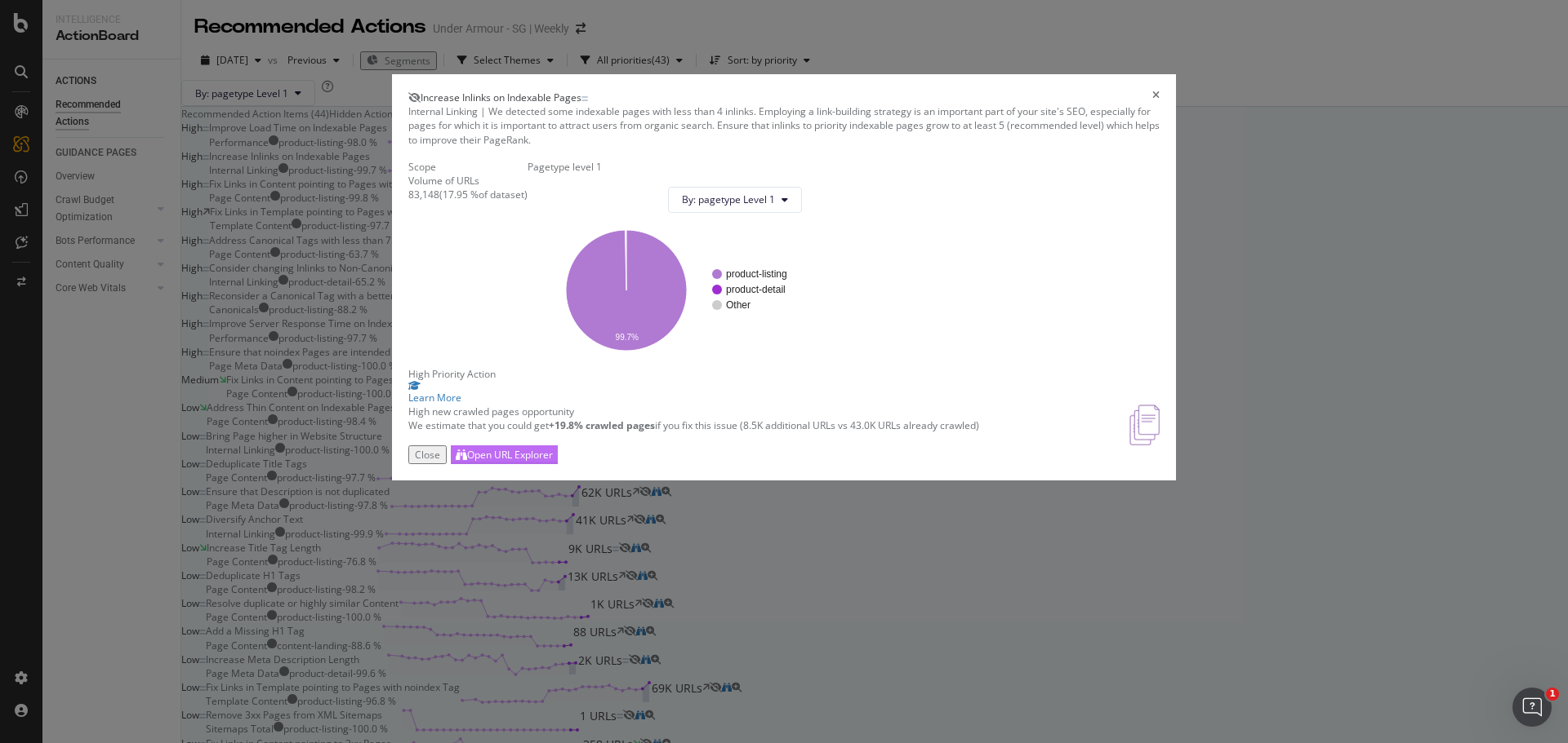
click at [553, 462] on div "Open URL Explorer" at bounding box center [509, 455] width 85 height 14
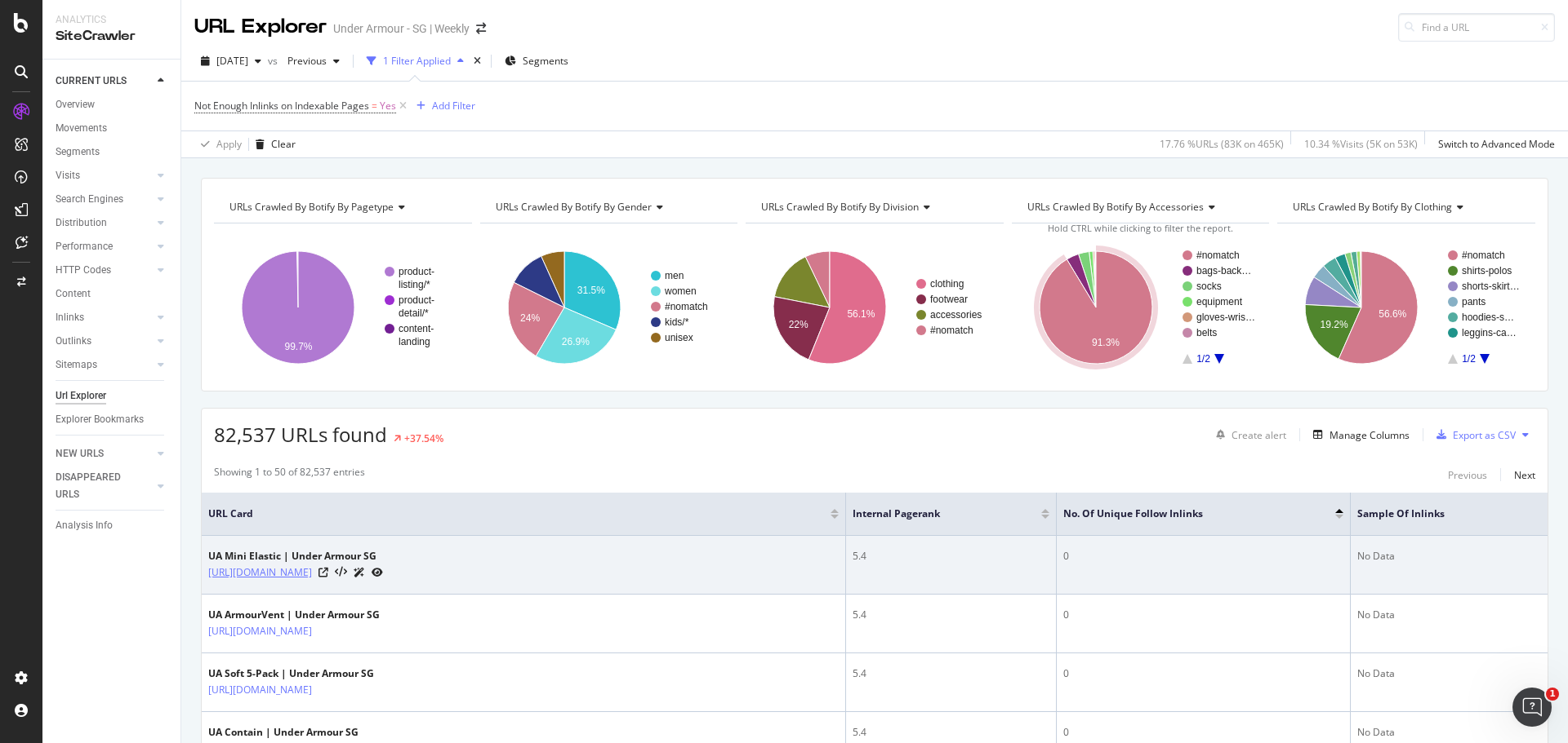
click at [312, 569] on link "https://www.underarmour.com.sg/en-sg/p/women-accessories-headband/ua_mini_elast…" at bounding box center [260, 573] width 104 height 16
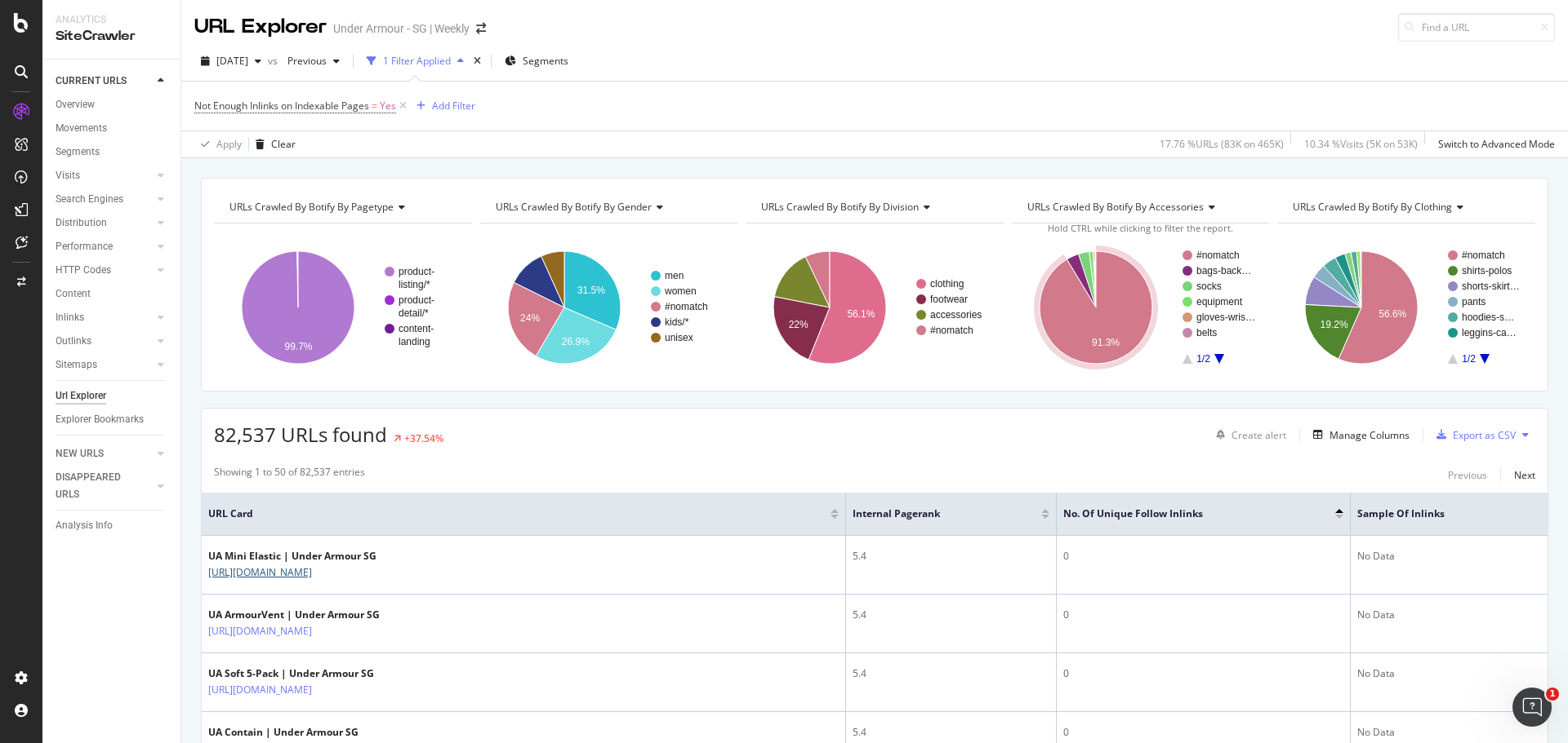
scroll to position [81, 0]
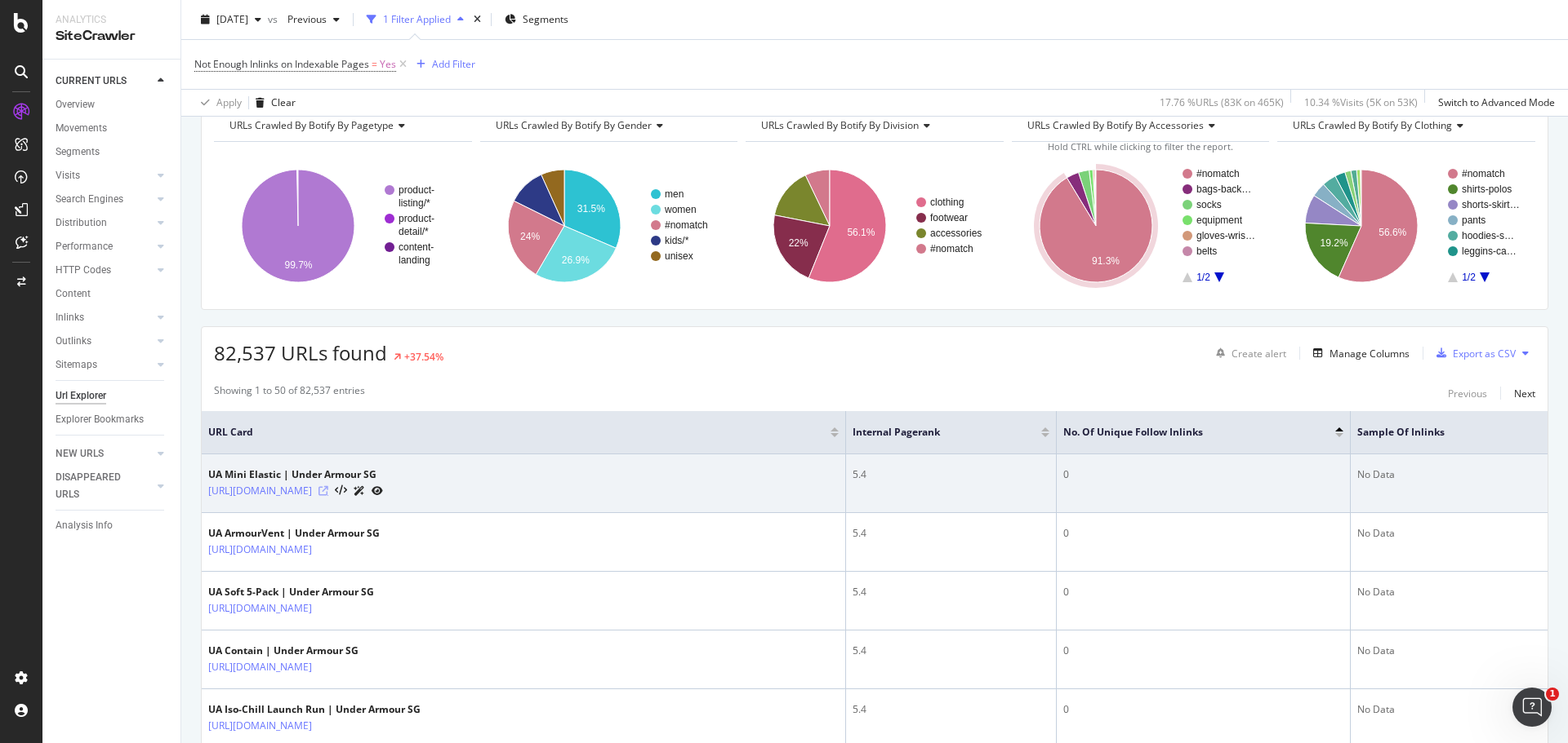
click at [328, 491] on icon at bounding box center [323, 491] width 10 height 10
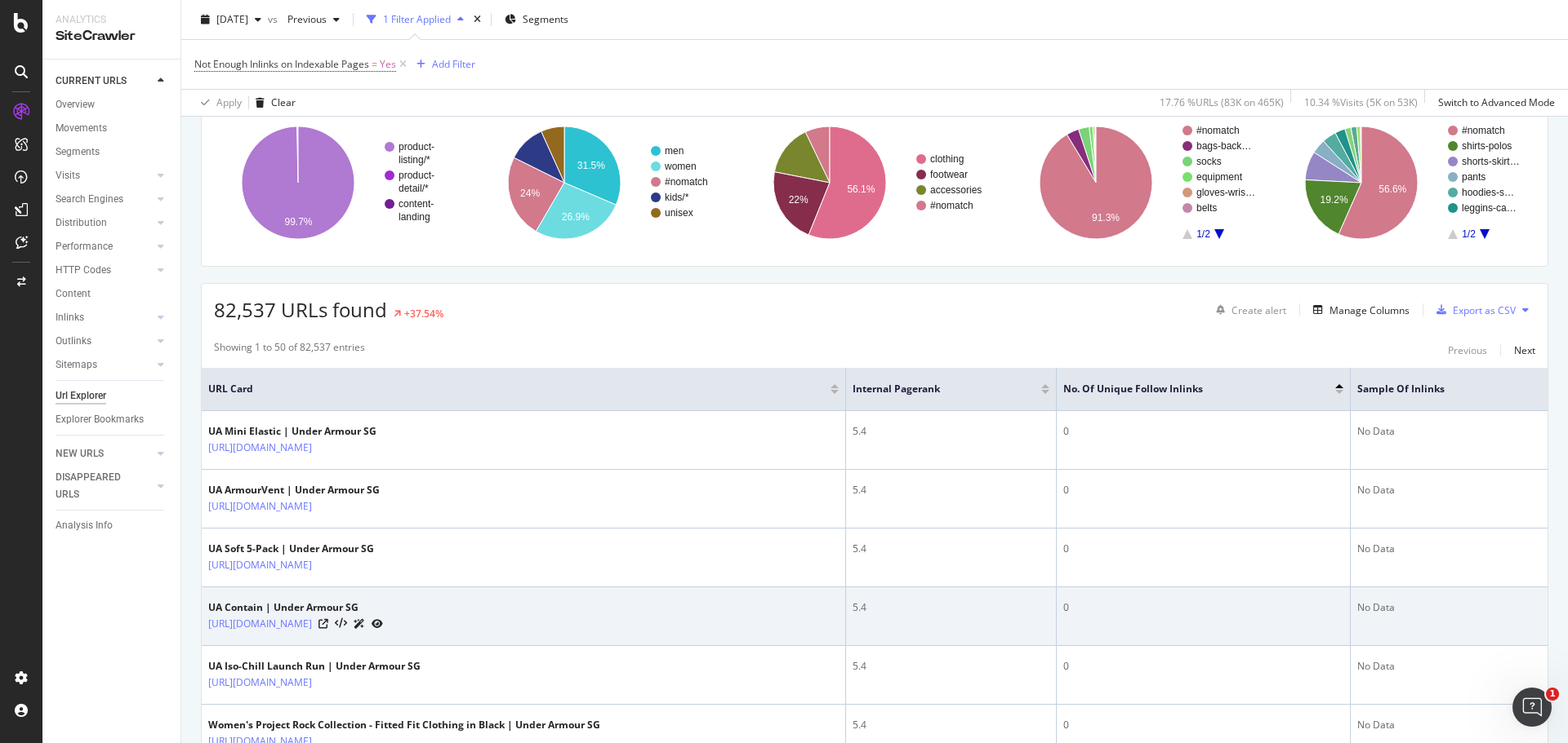
scroll to position [0, 0]
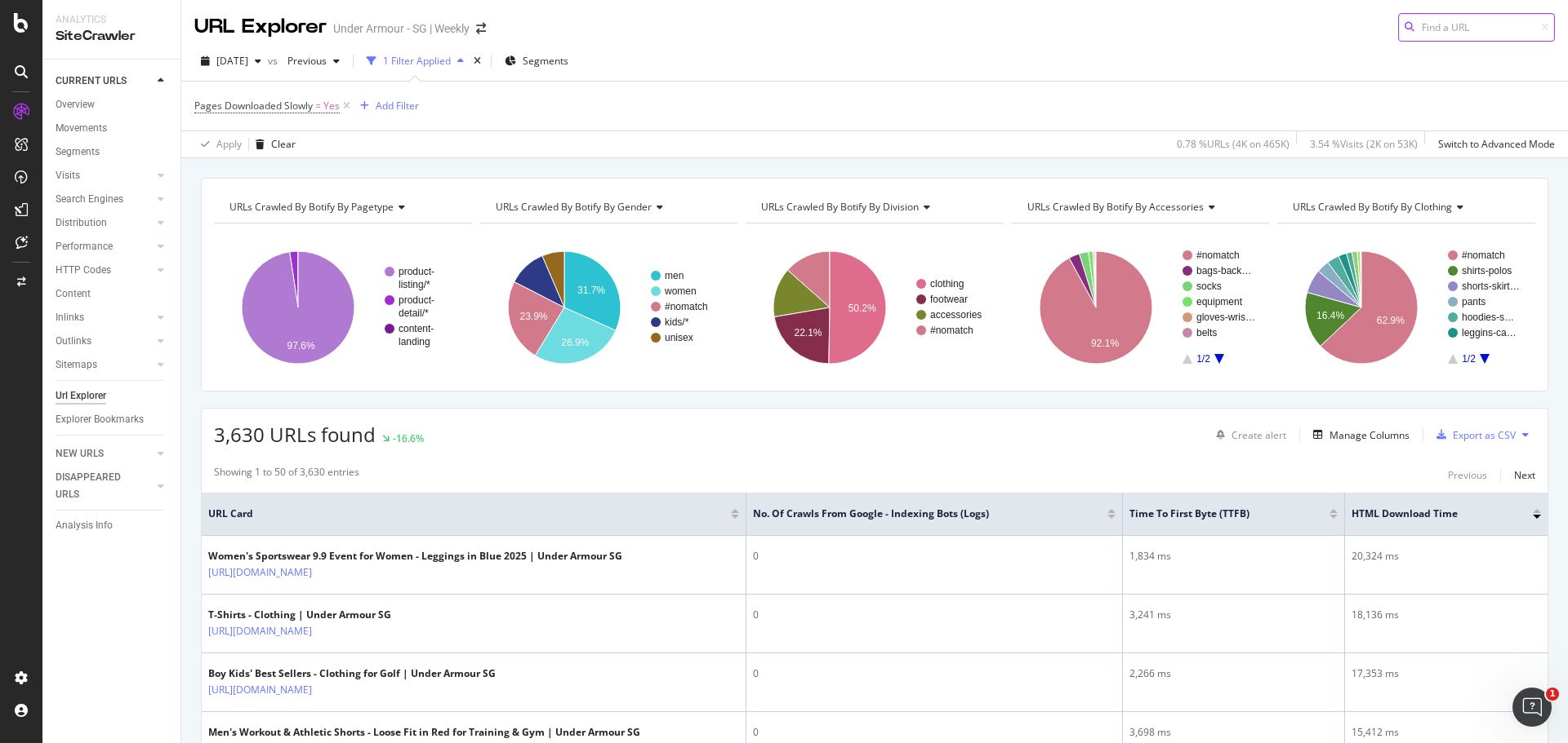
scroll to position [163, 0]
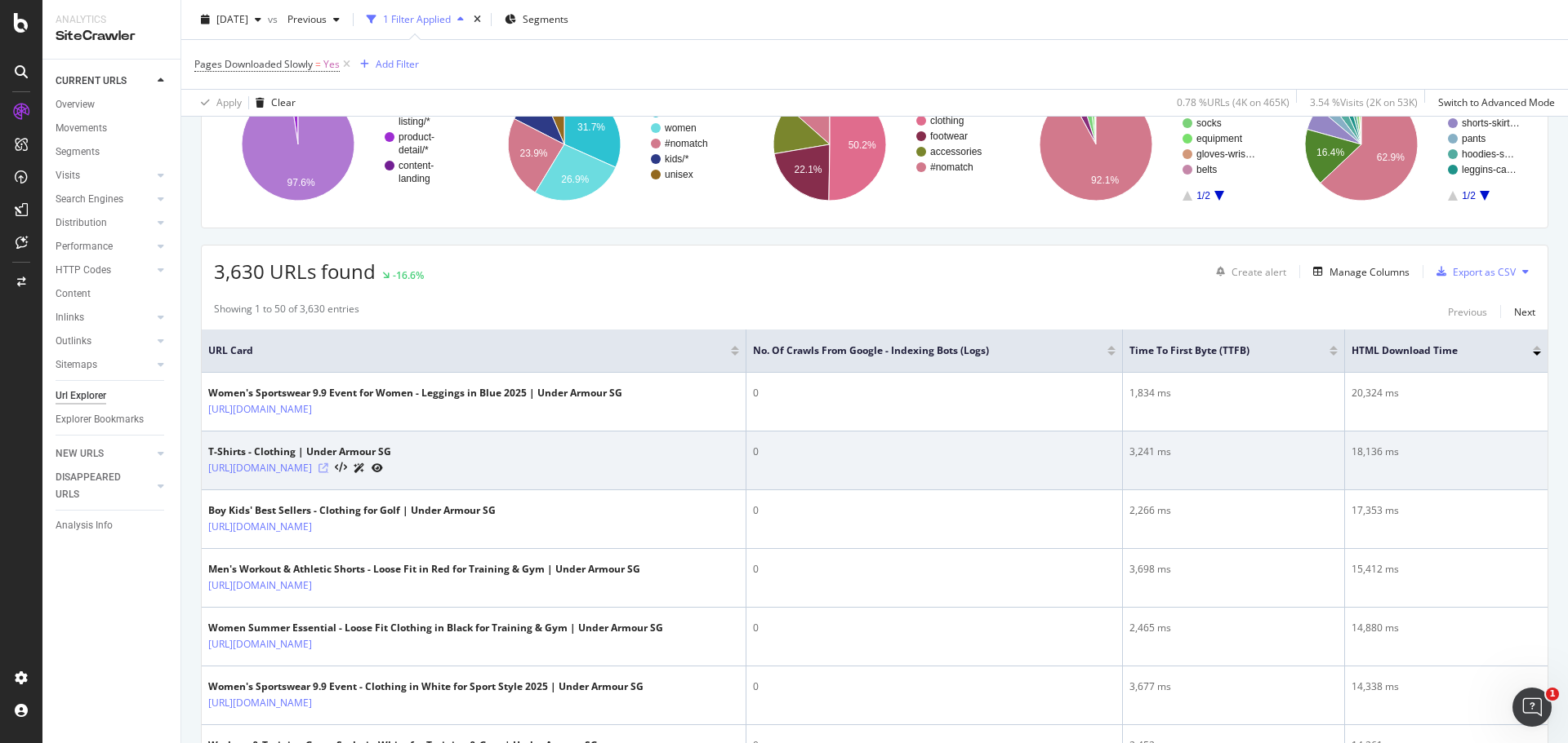
click at [328, 469] on icon at bounding box center [323, 469] width 10 height 10
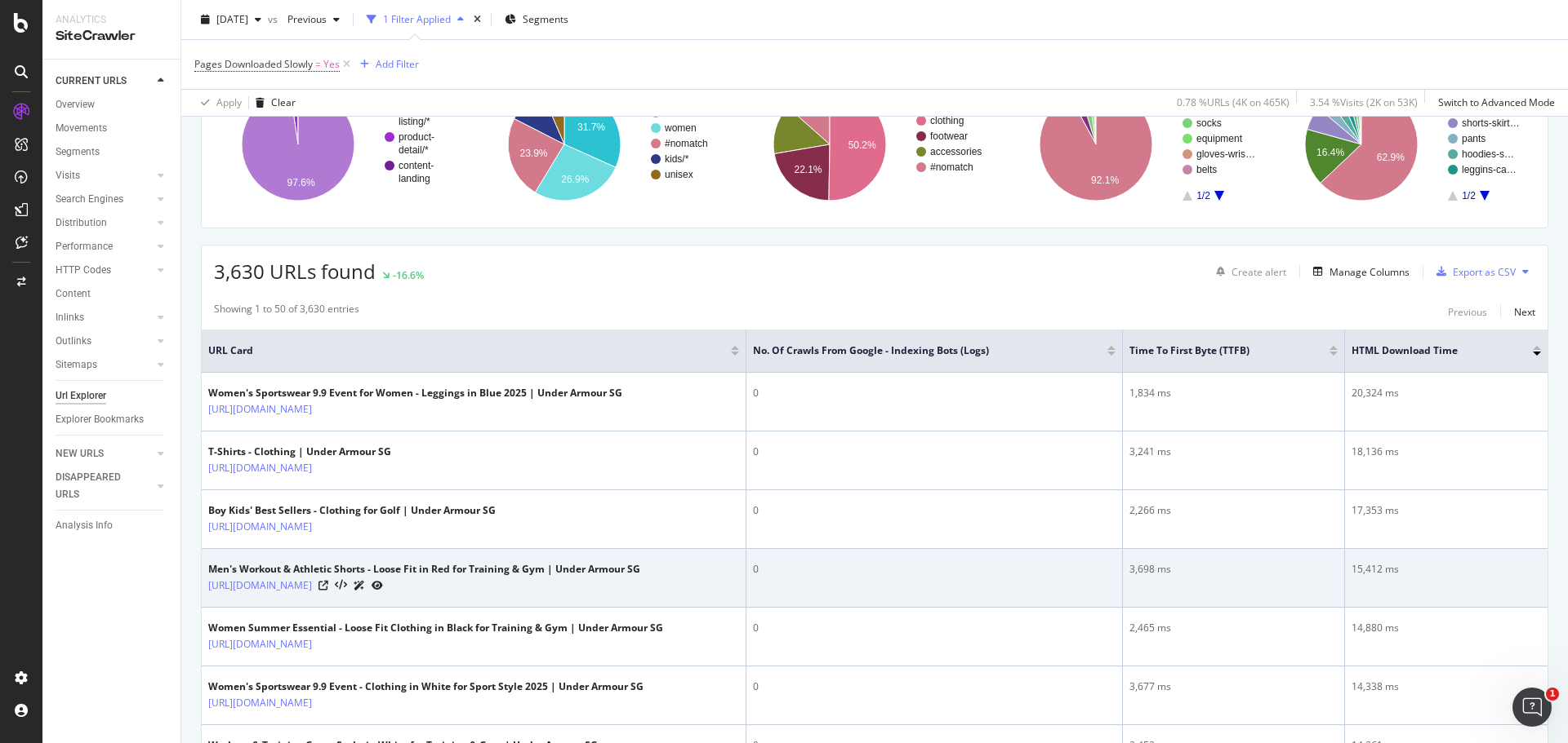
scroll to position [245, 0]
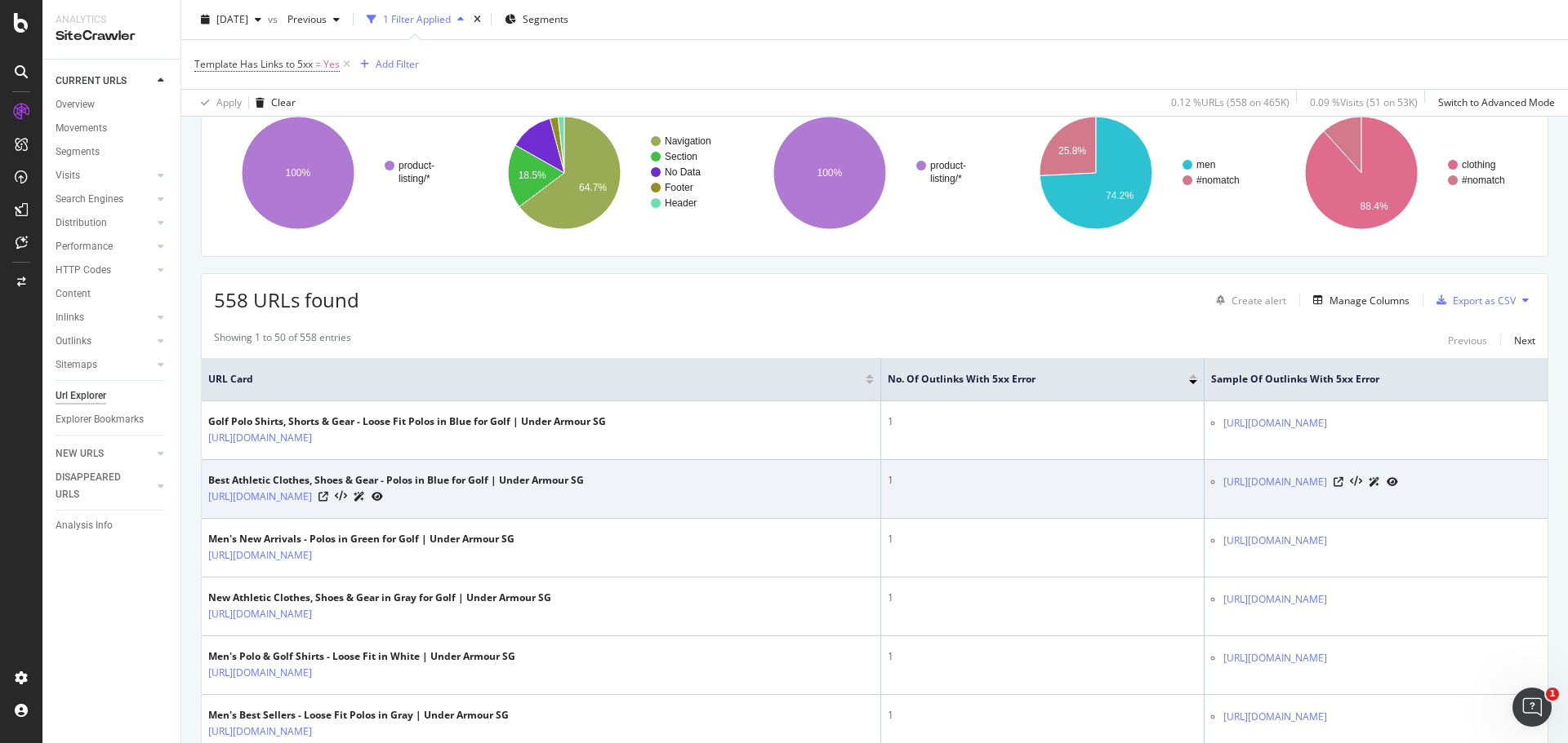
scroll to position [163, 0]
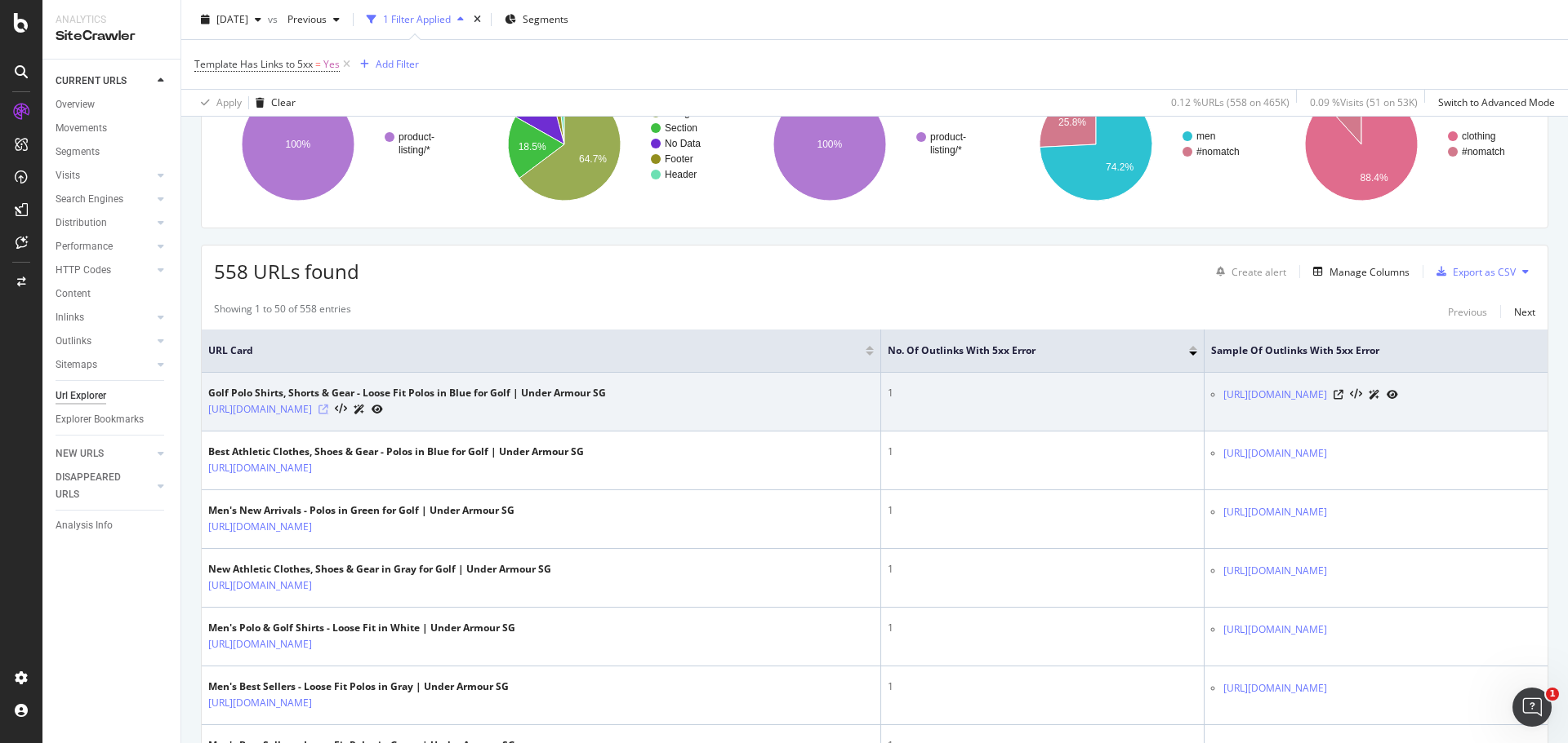
click at [328, 405] on icon at bounding box center [323, 410] width 10 height 10
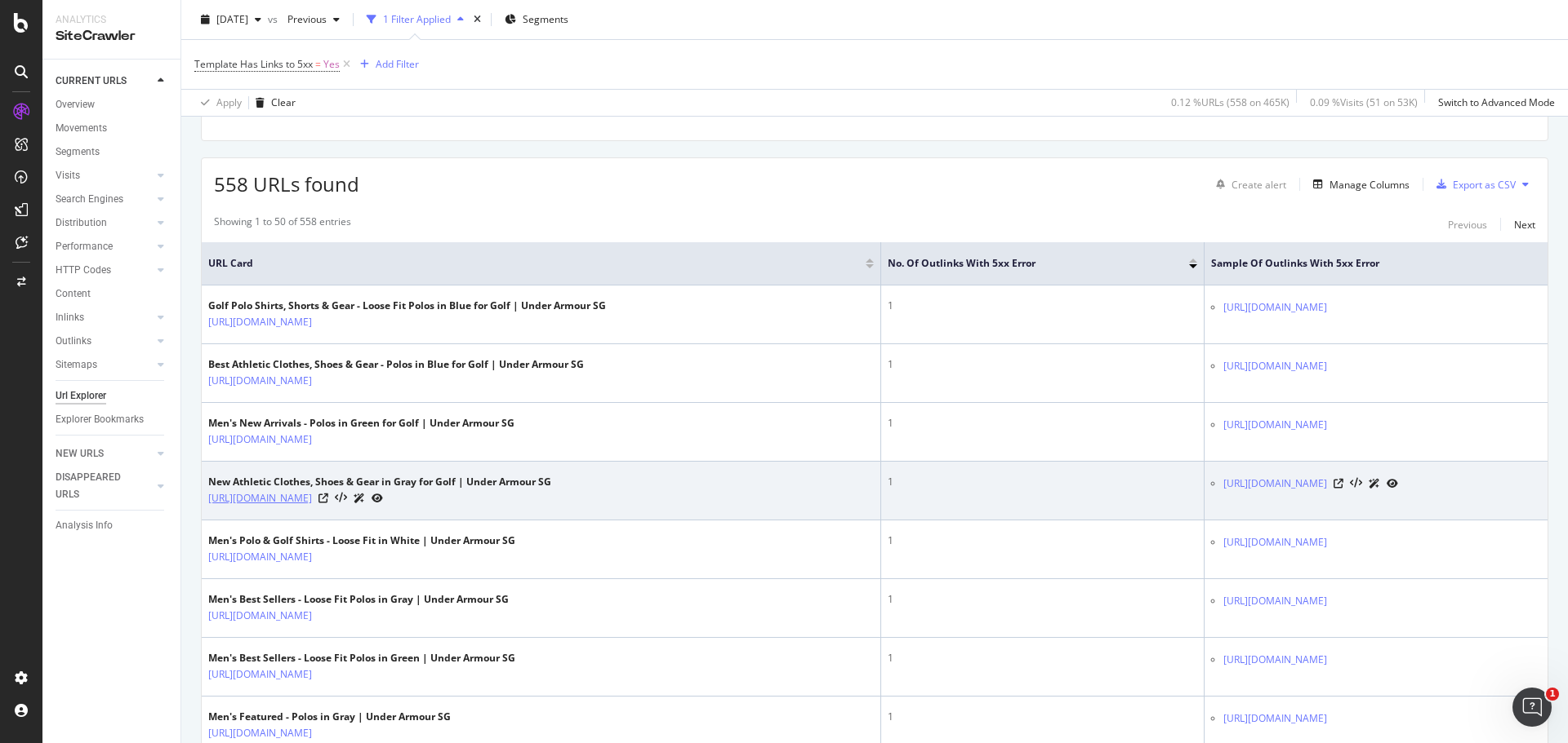
scroll to position [245, 0]
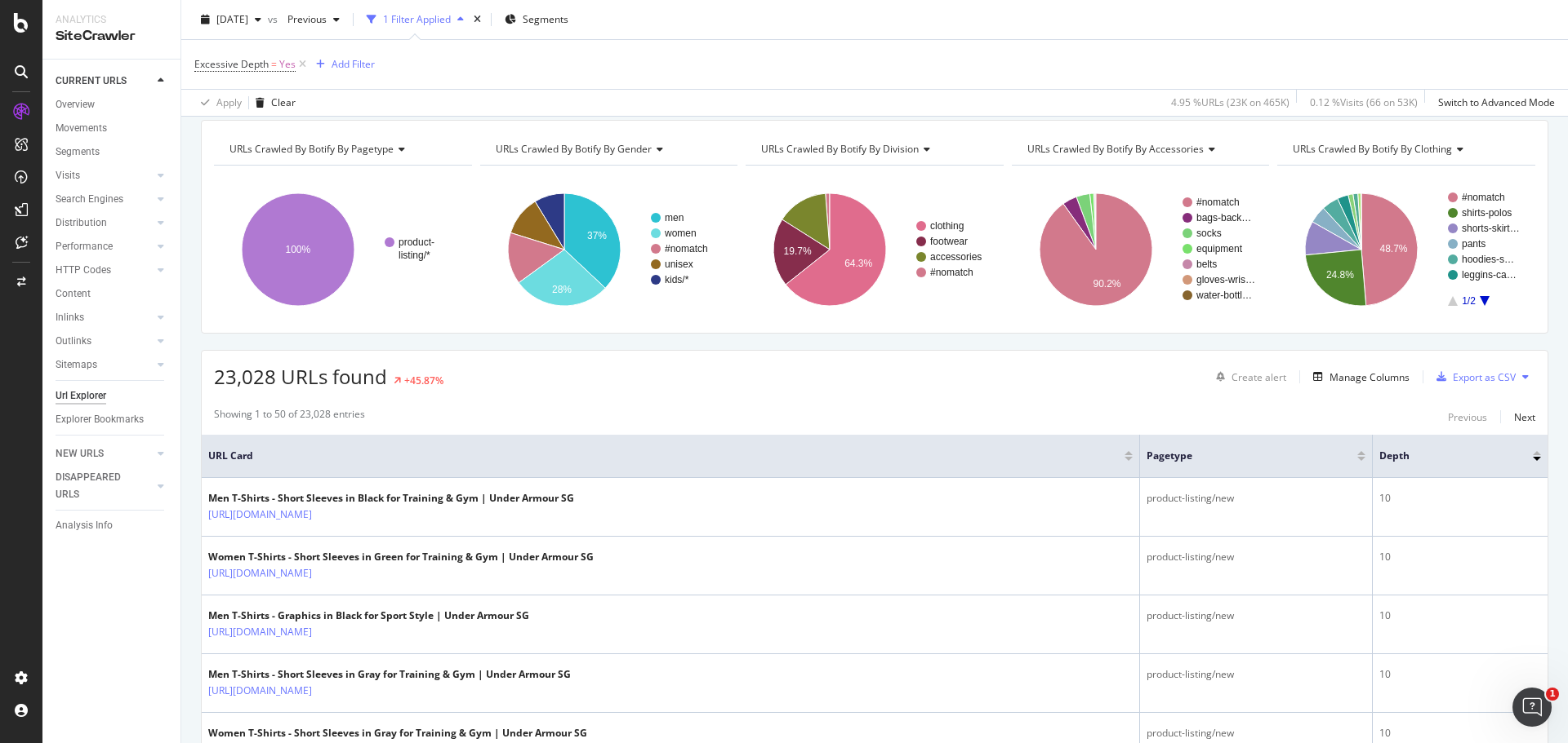
scroll to position [81, 0]
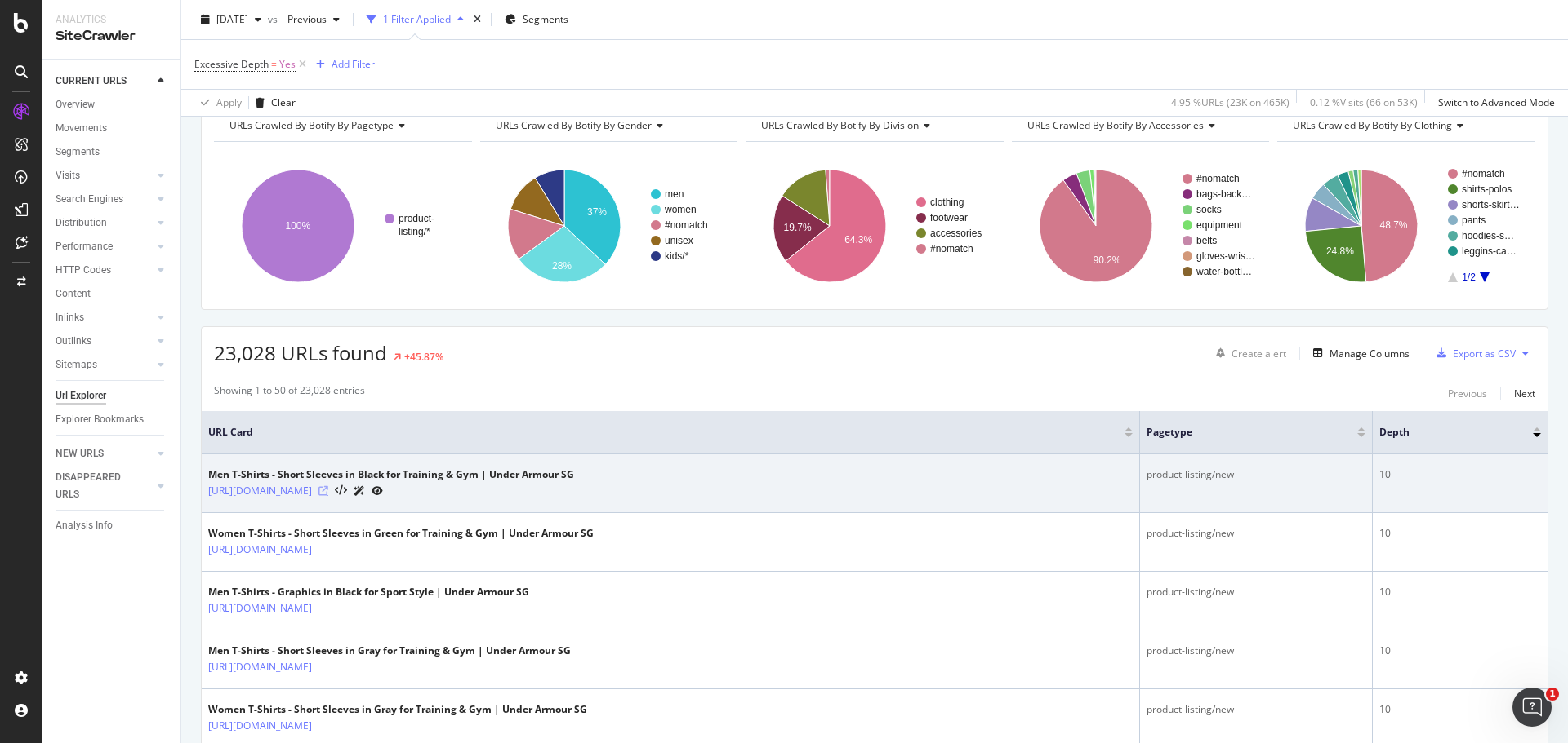
click at [328, 490] on icon at bounding box center [323, 491] width 10 height 10
click at [328, 488] on icon at bounding box center [323, 491] width 10 height 10
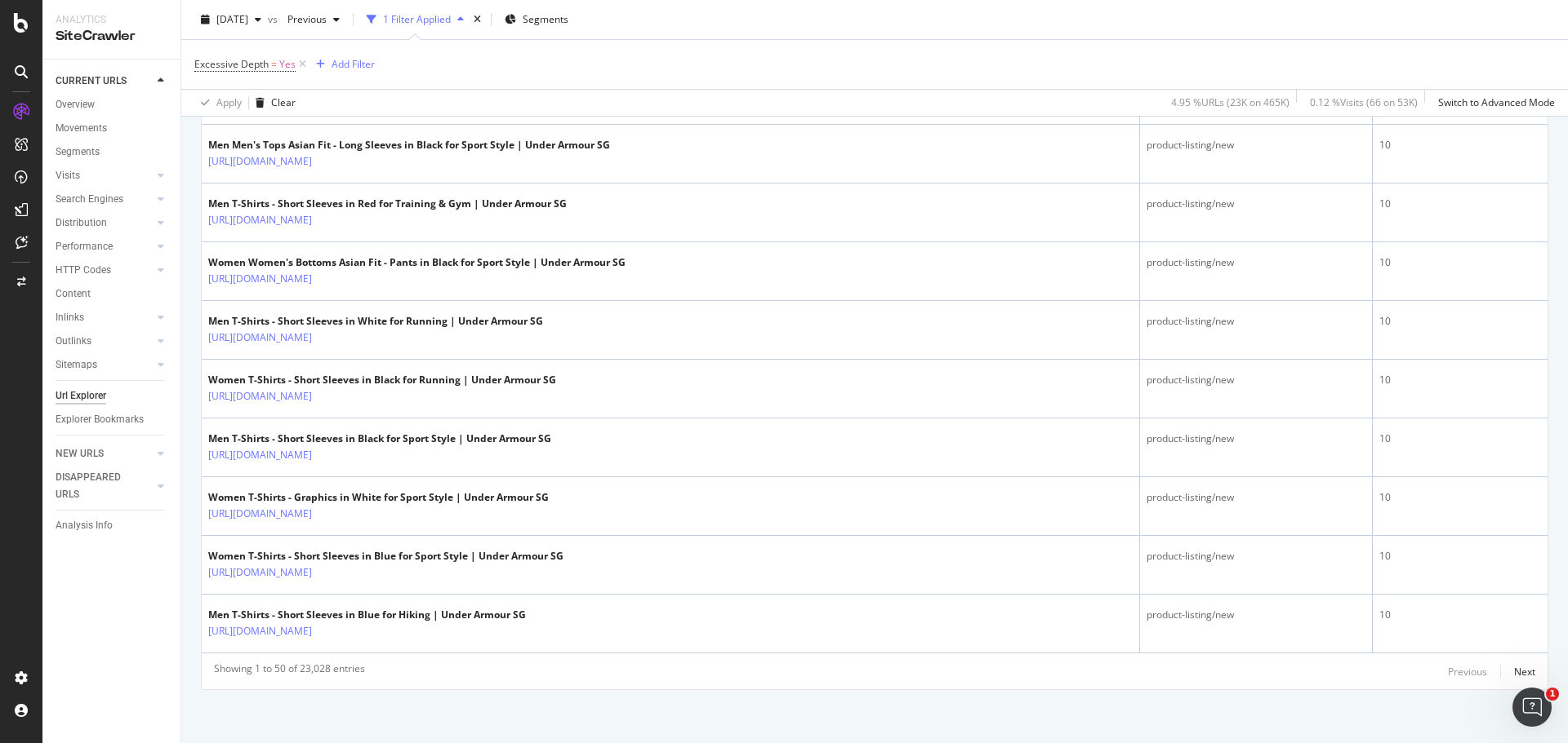
scroll to position [2824, 0]
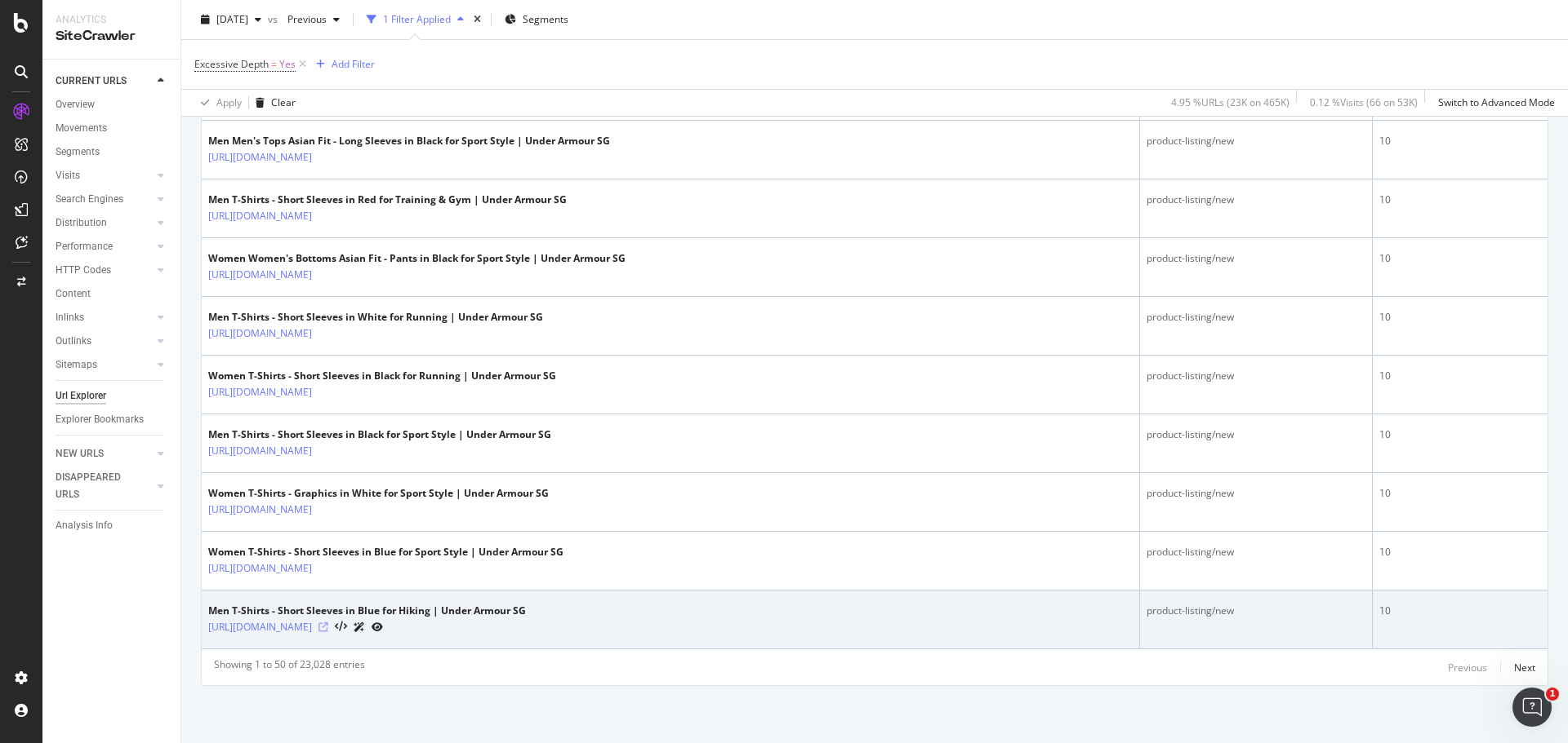
click at [328, 627] on icon at bounding box center [323, 628] width 10 height 10
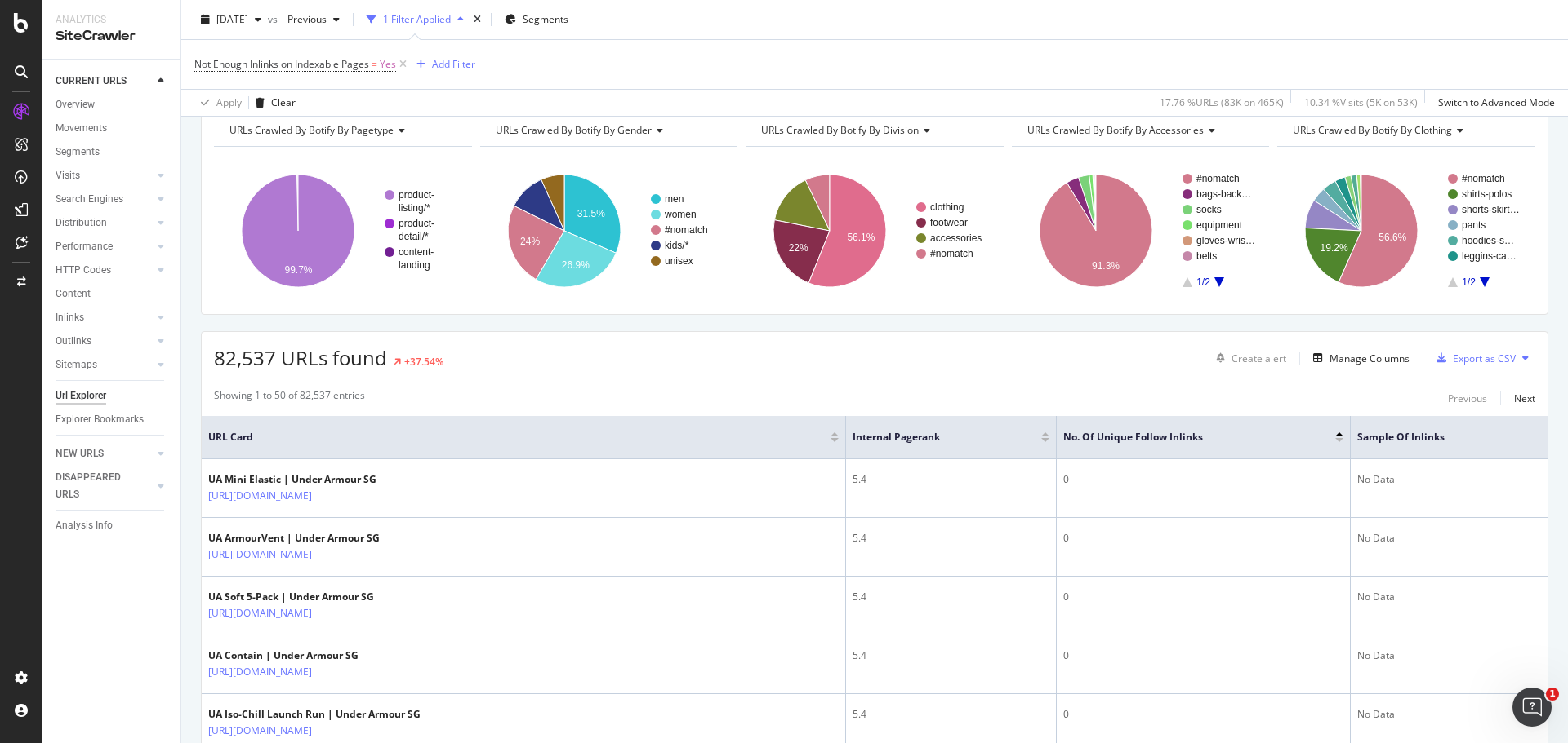
scroll to position [163, 0]
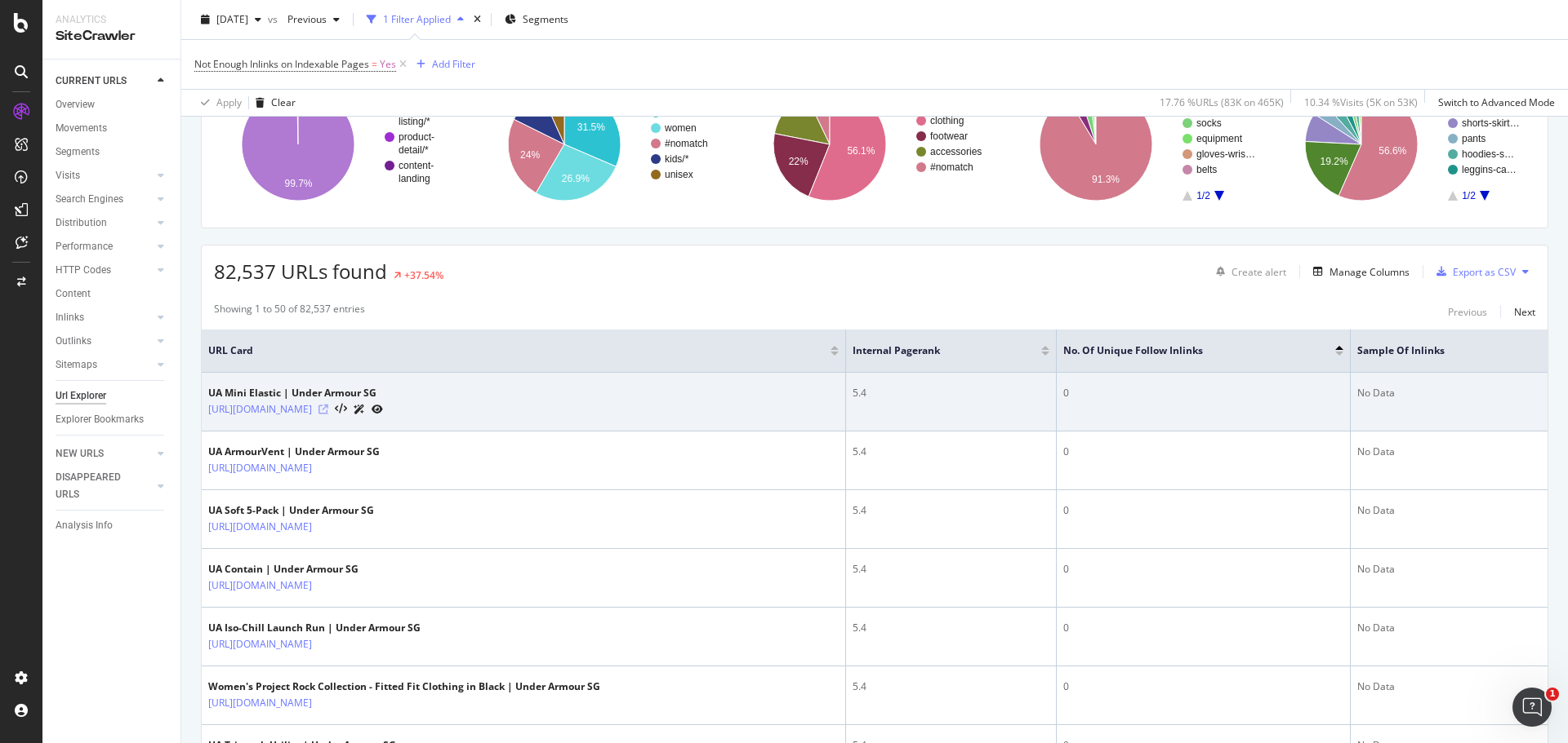
click at [328, 410] on icon at bounding box center [323, 410] width 10 height 10
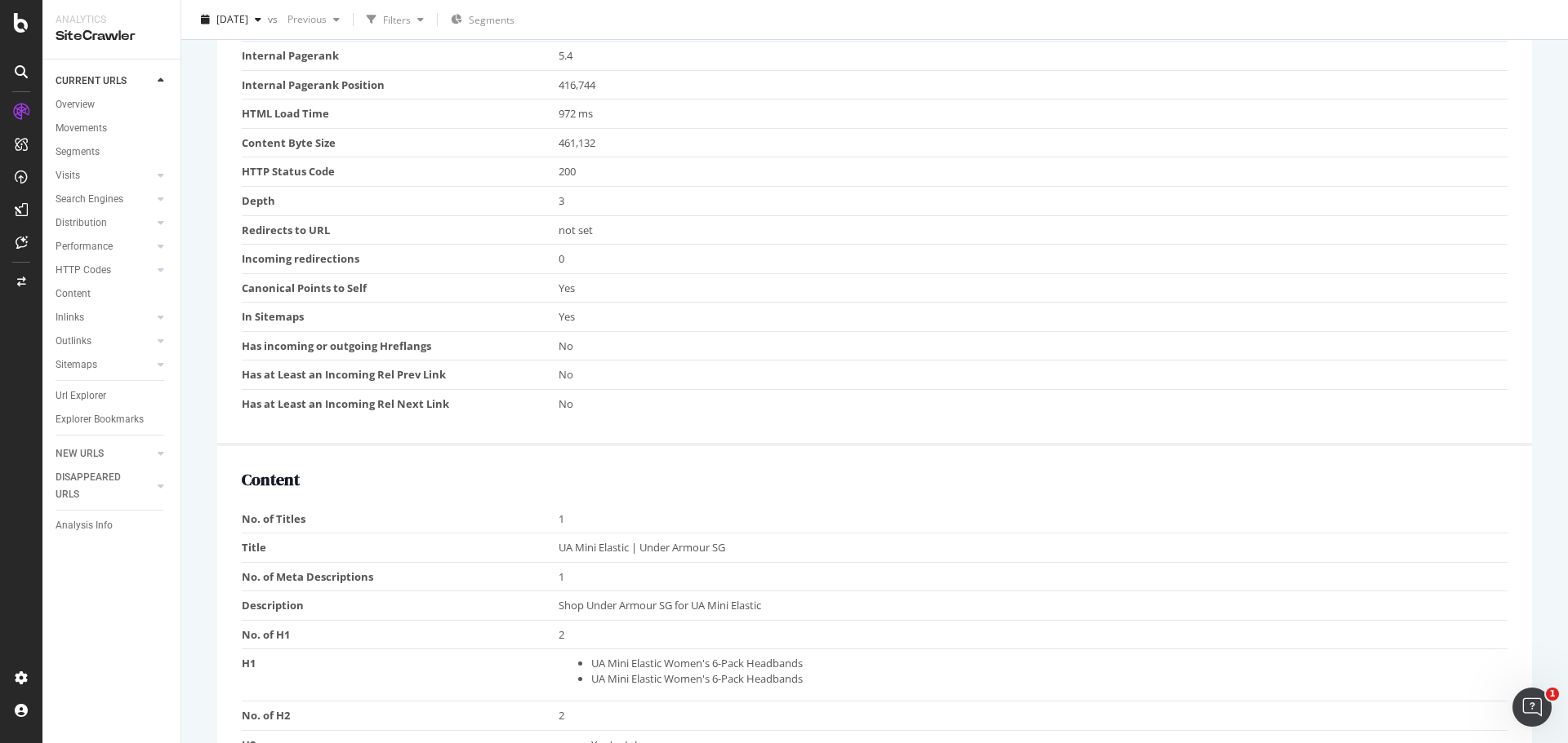
scroll to position [327, 0]
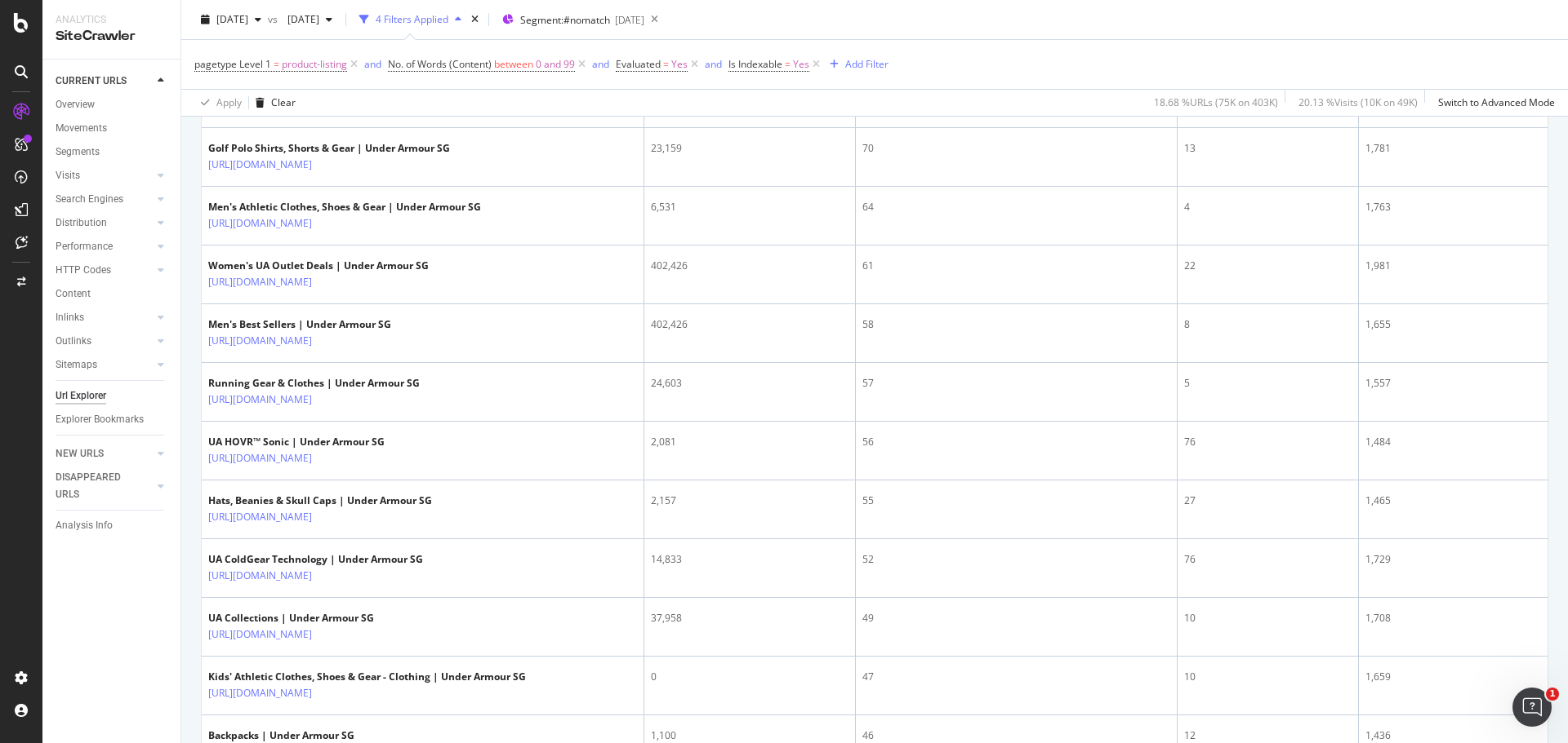
scroll to position [1224, 0]
